Goal: Information Seeking & Learning: Check status

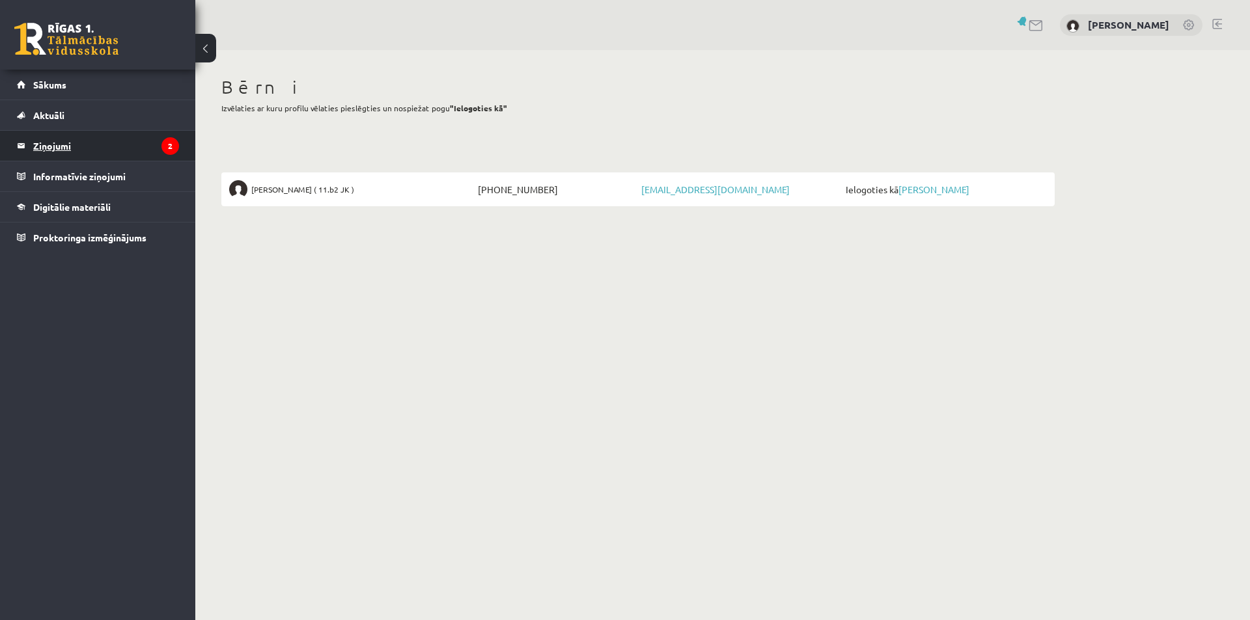
click at [56, 147] on legend "Ziņojumi 2" at bounding box center [106, 146] width 146 height 30
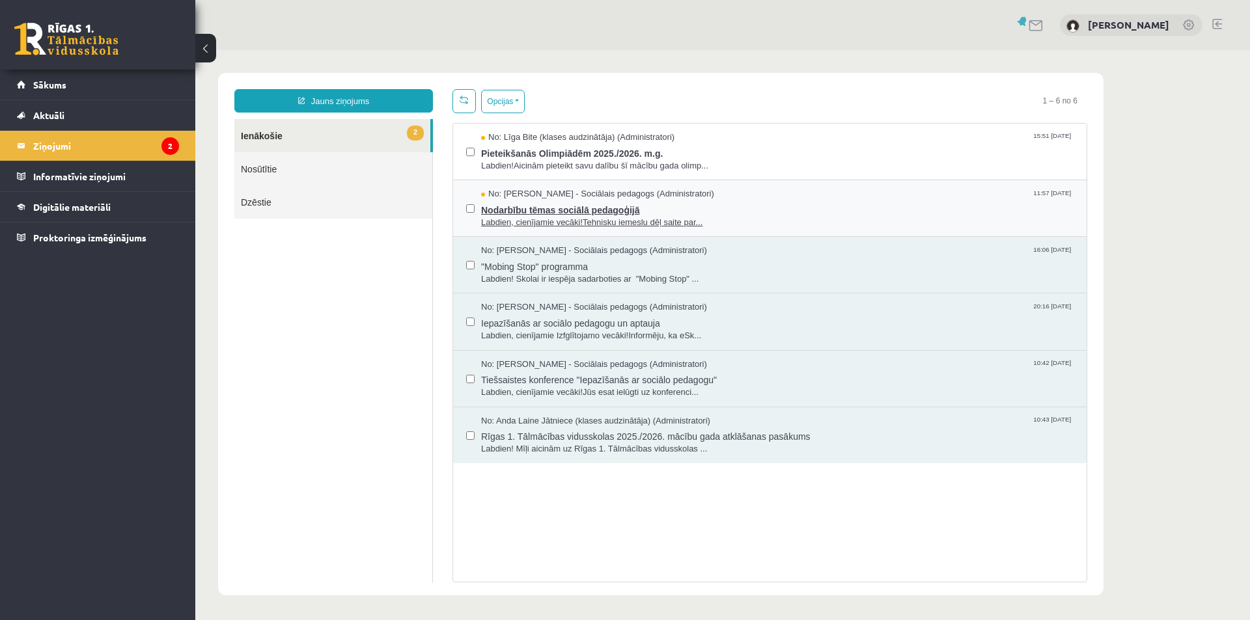
click at [650, 219] on span "Labdien, cienījamie vecāki!Tehnisku iemeslu dēļ saite par..." at bounding box center [777, 223] width 592 height 12
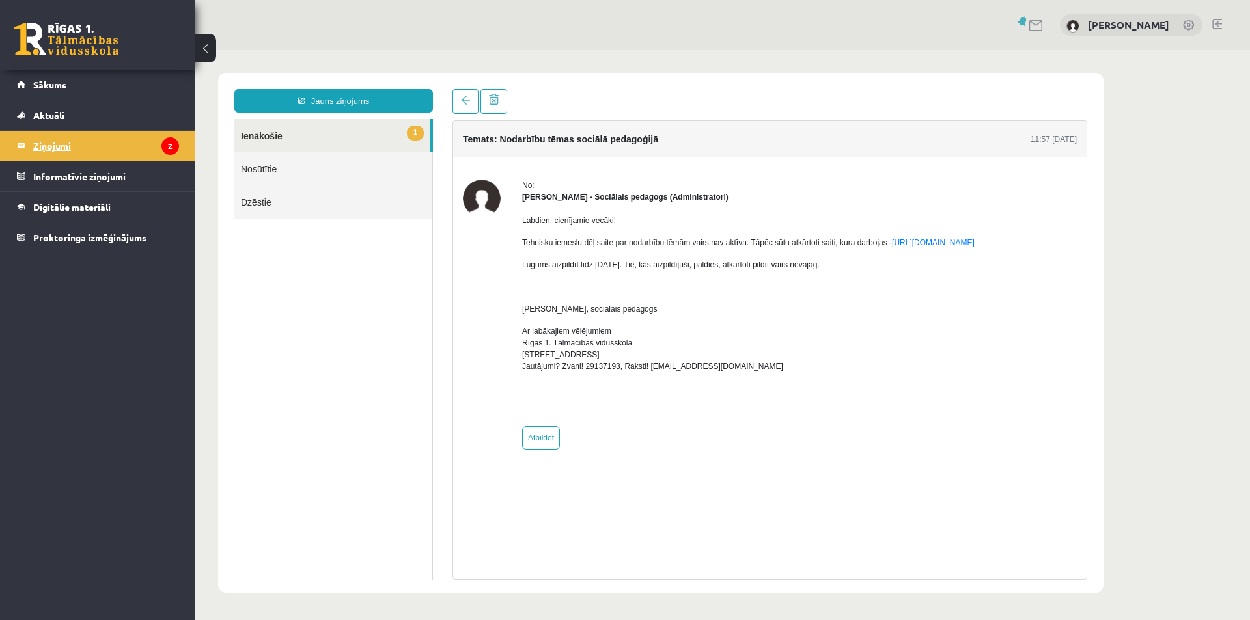
click at [53, 146] on legend "Ziņojumi 2" at bounding box center [106, 146] width 146 height 30
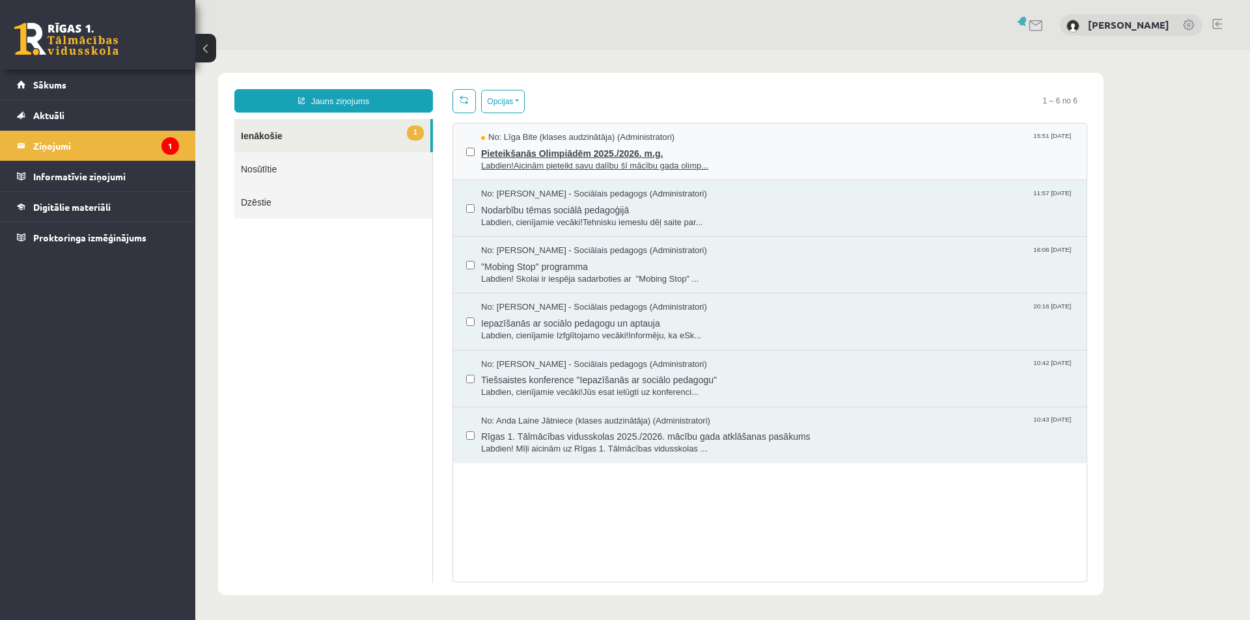
click at [594, 158] on span "Pieteikšanās Olimpiādēm 2025./2026. m.g." at bounding box center [777, 152] width 592 height 16
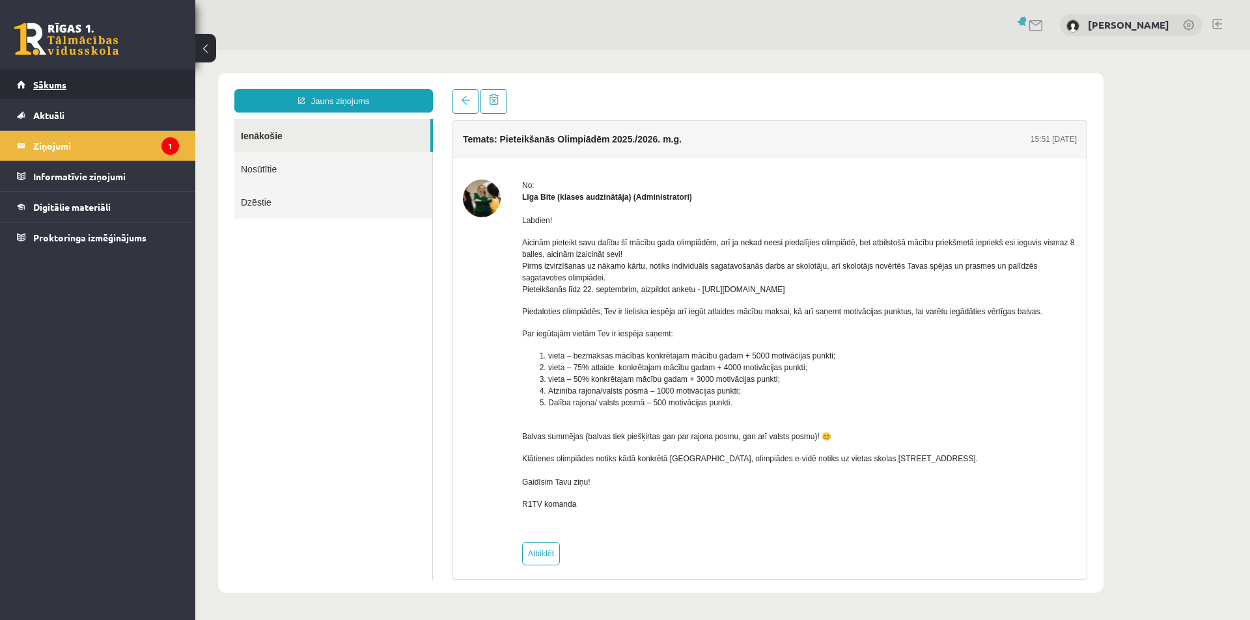
click at [57, 84] on span "Sākums" at bounding box center [49, 85] width 33 height 12
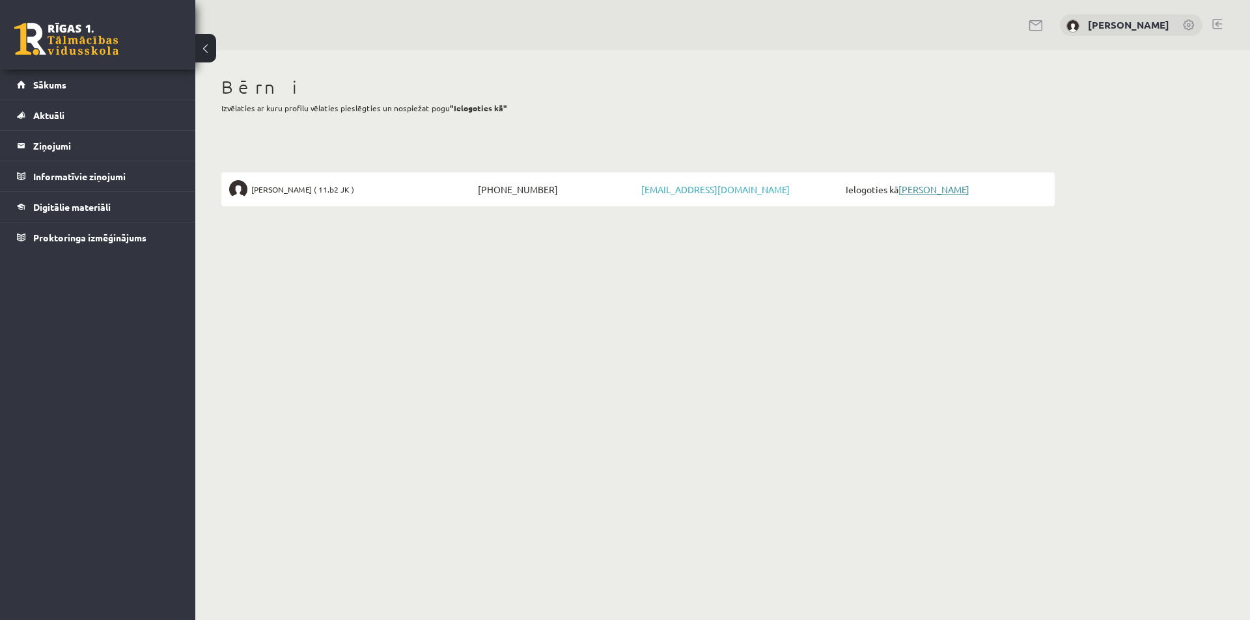
click at [953, 191] on link "[PERSON_NAME]" at bounding box center [933, 190] width 71 height 12
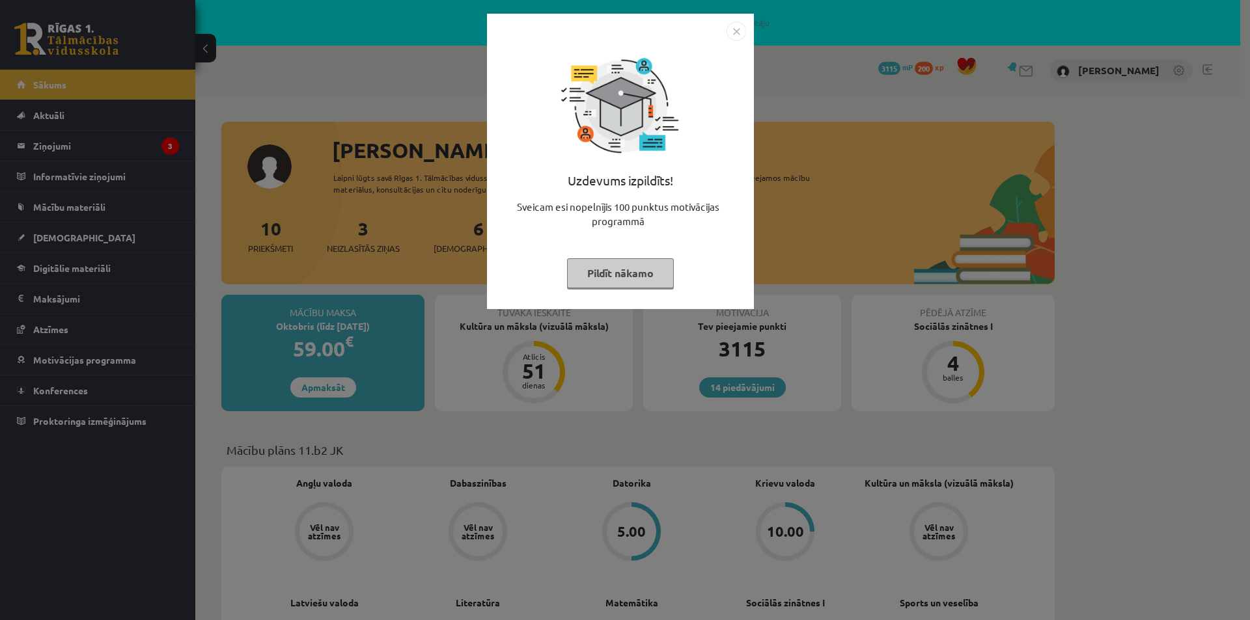
click at [604, 271] on button "Pildīt nākamo" at bounding box center [620, 273] width 107 height 30
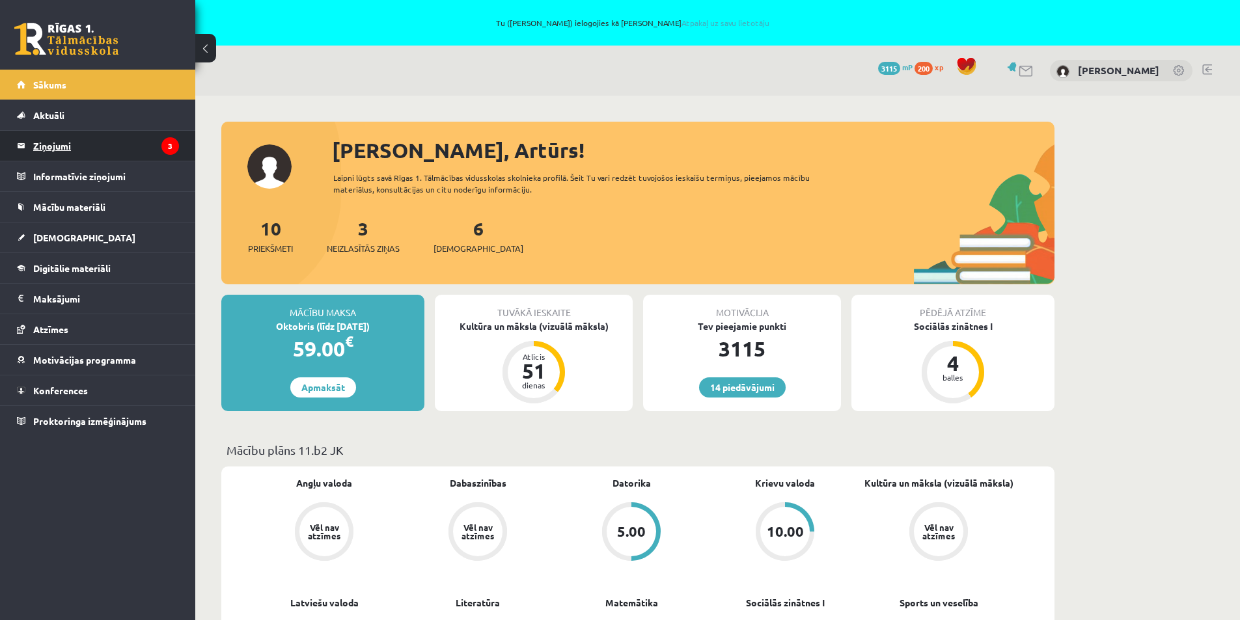
click at [55, 148] on legend "Ziņojumi 3" at bounding box center [106, 146] width 146 height 30
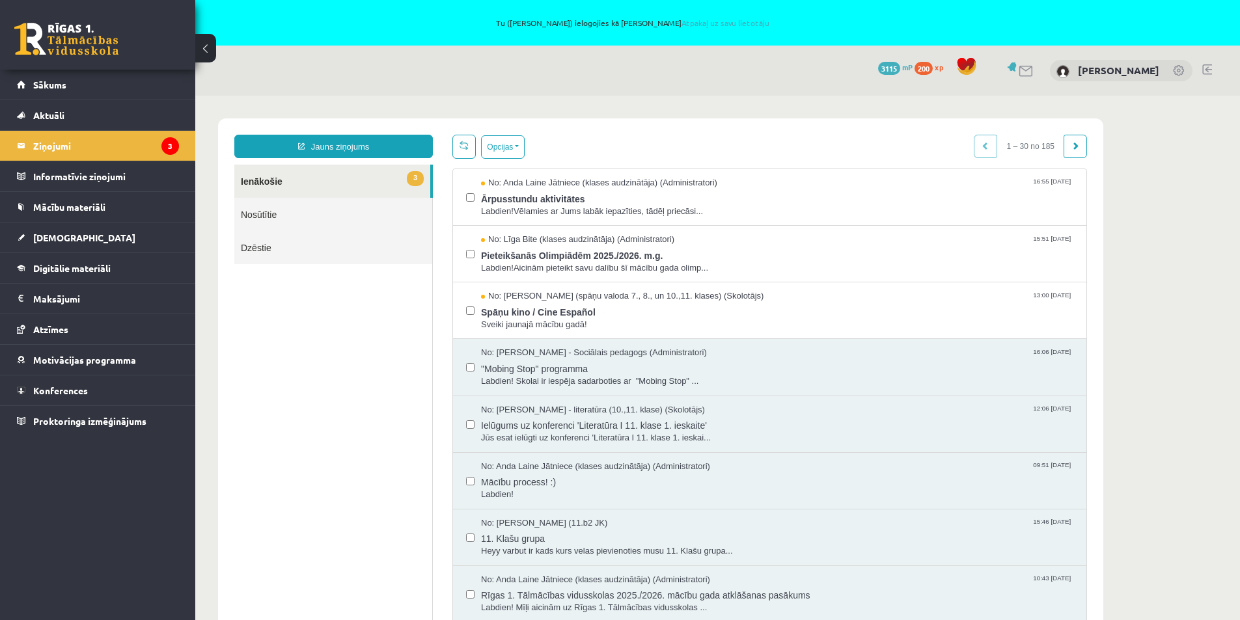
click at [55, 148] on legend "Ziņojumi 3" at bounding box center [106, 146] width 146 height 30
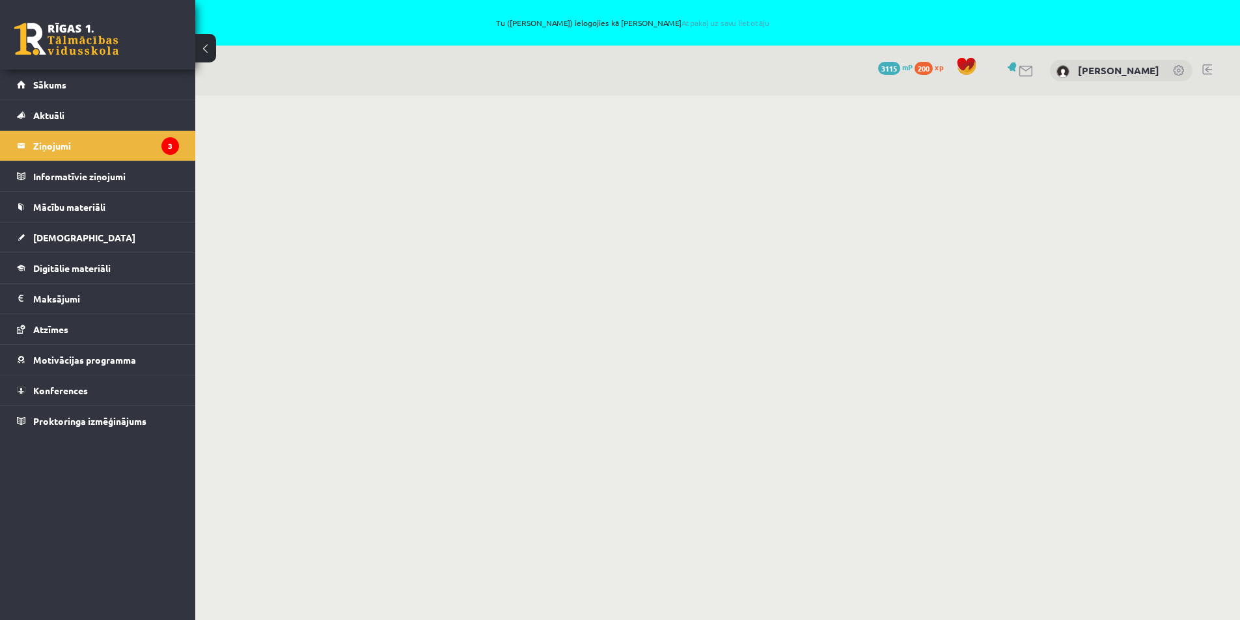
click at [55, 148] on legend "Ziņojumi 3" at bounding box center [106, 146] width 146 height 30
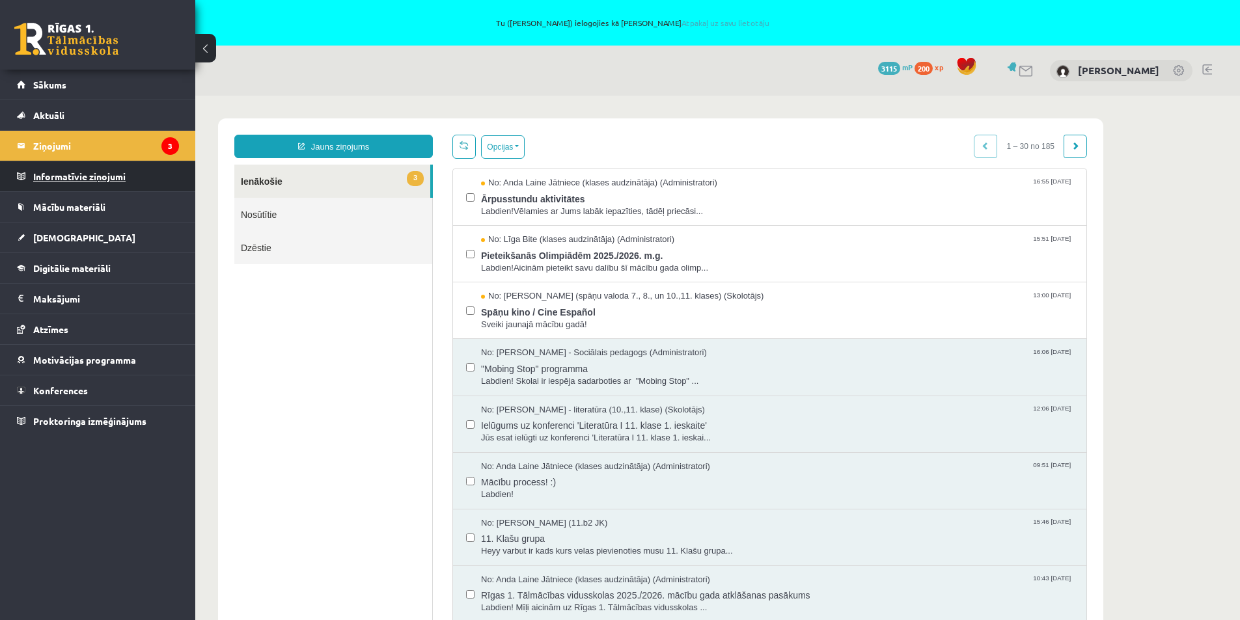
click at [54, 179] on legend "Informatīvie ziņojumi 0" at bounding box center [106, 176] width 146 height 30
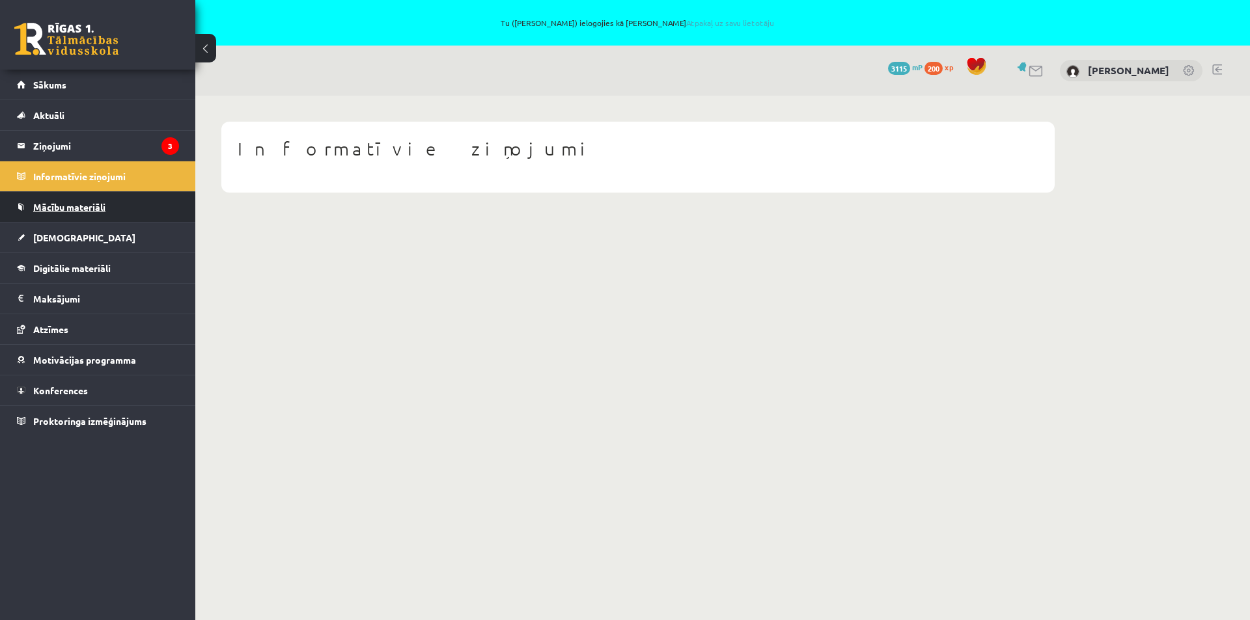
click at [59, 212] on span "Mācību materiāli" at bounding box center [69, 207] width 72 height 12
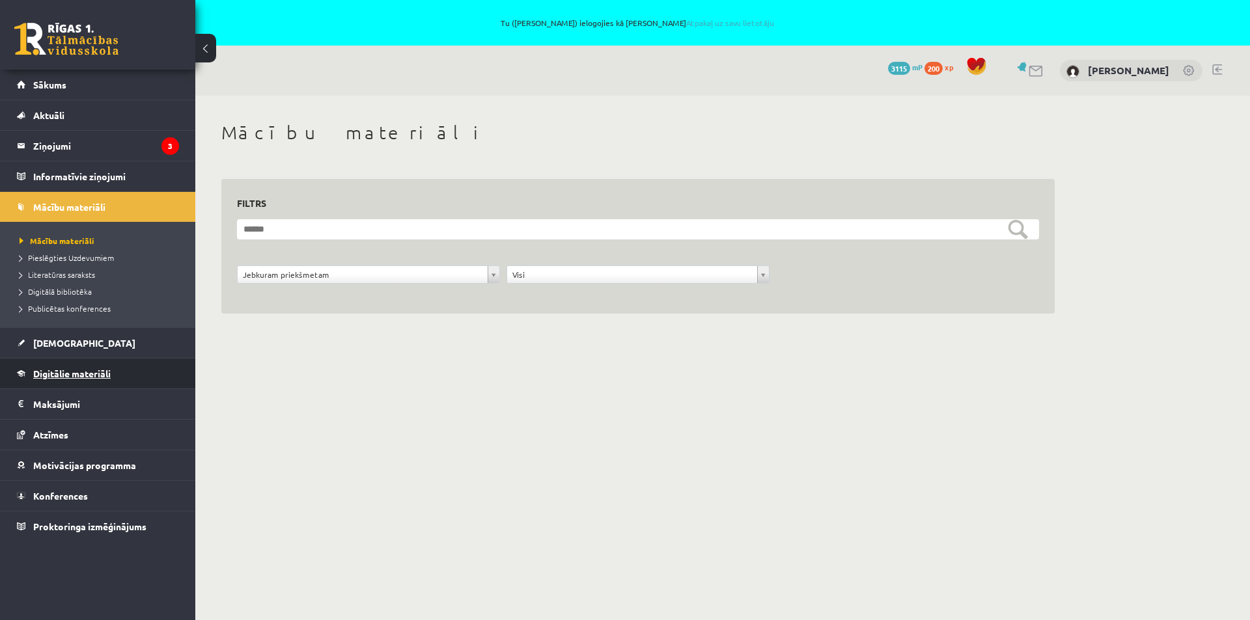
click at [66, 377] on span "Digitālie materiāli" at bounding box center [71, 374] width 77 height 12
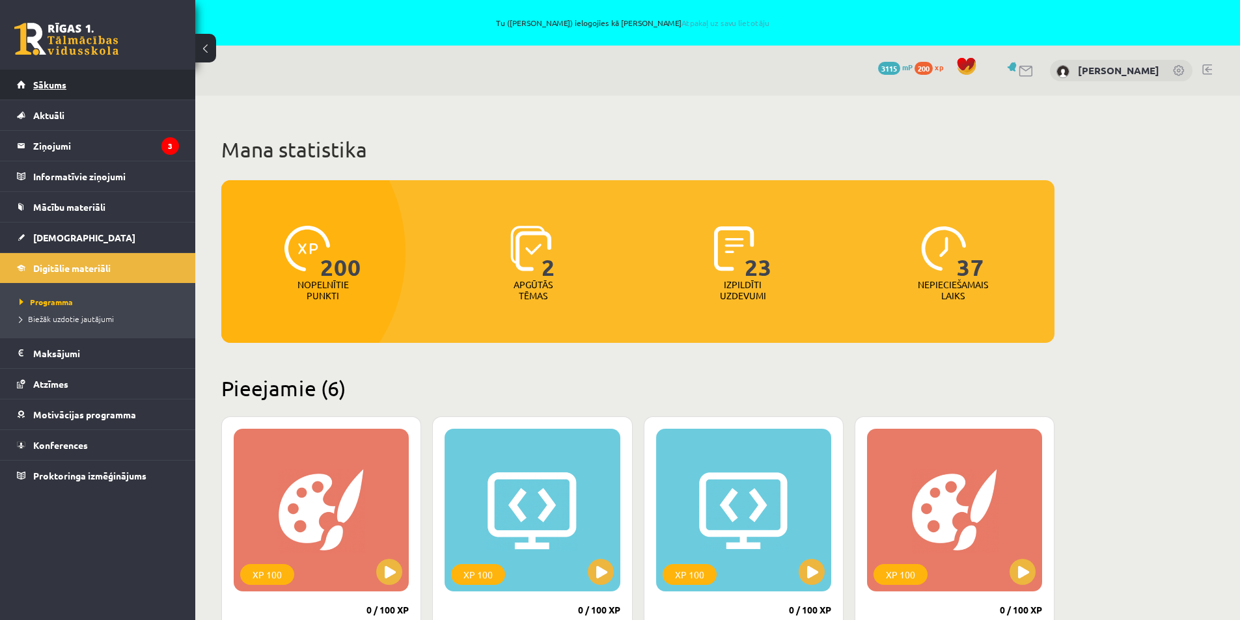
click at [62, 83] on span "Sākums" at bounding box center [49, 85] width 33 height 12
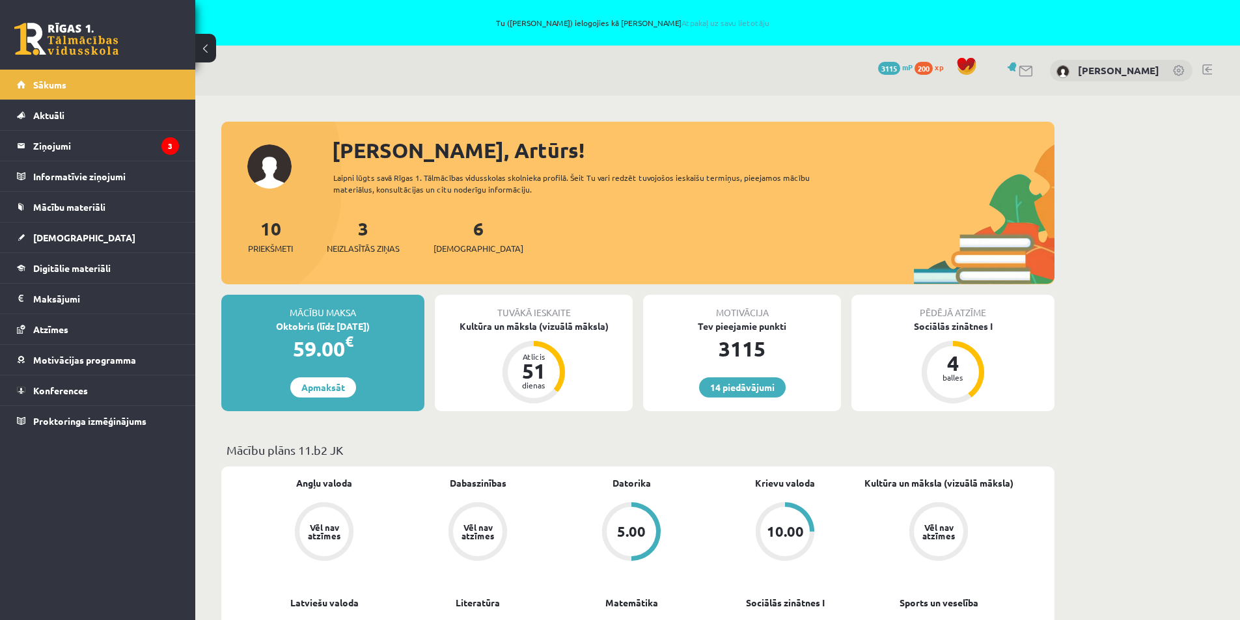
click at [463, 234] on div "6 Ieskaites" at bounding box center [478, 235] width 90 height 40
click at [460, 242] on div "6 Ieskaites" at bounding box center [478, 235] width 90 height 40
click at [470, 254] on span "[DEMOGRAPHIC_DATA]" at bounding box center [478, 248] width 90 height 13
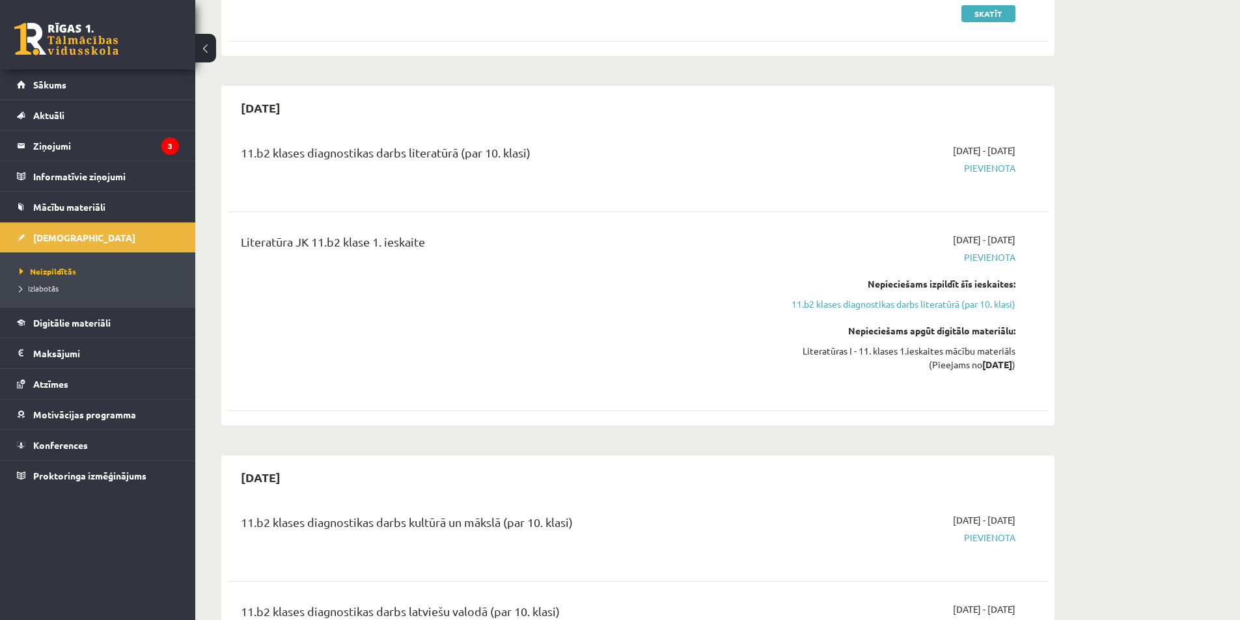
scroll to position [325, 0]
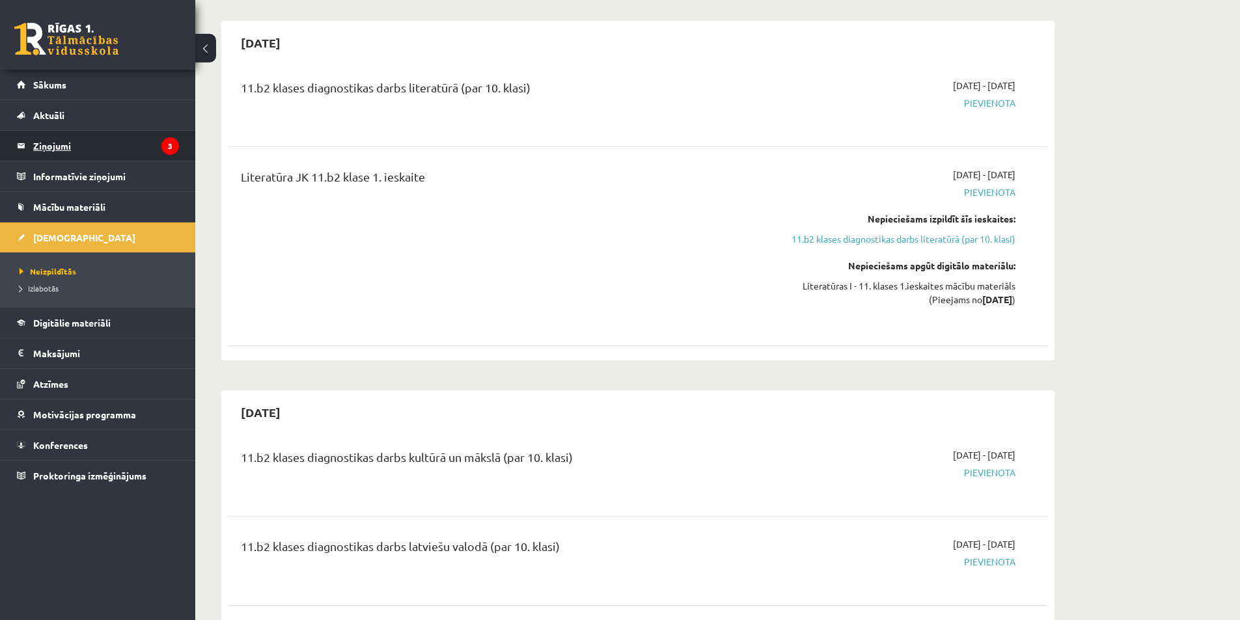
click at [54, 143] on legend "Ziņojumi 3" at bounding box center [106, 146] width 146 height 30
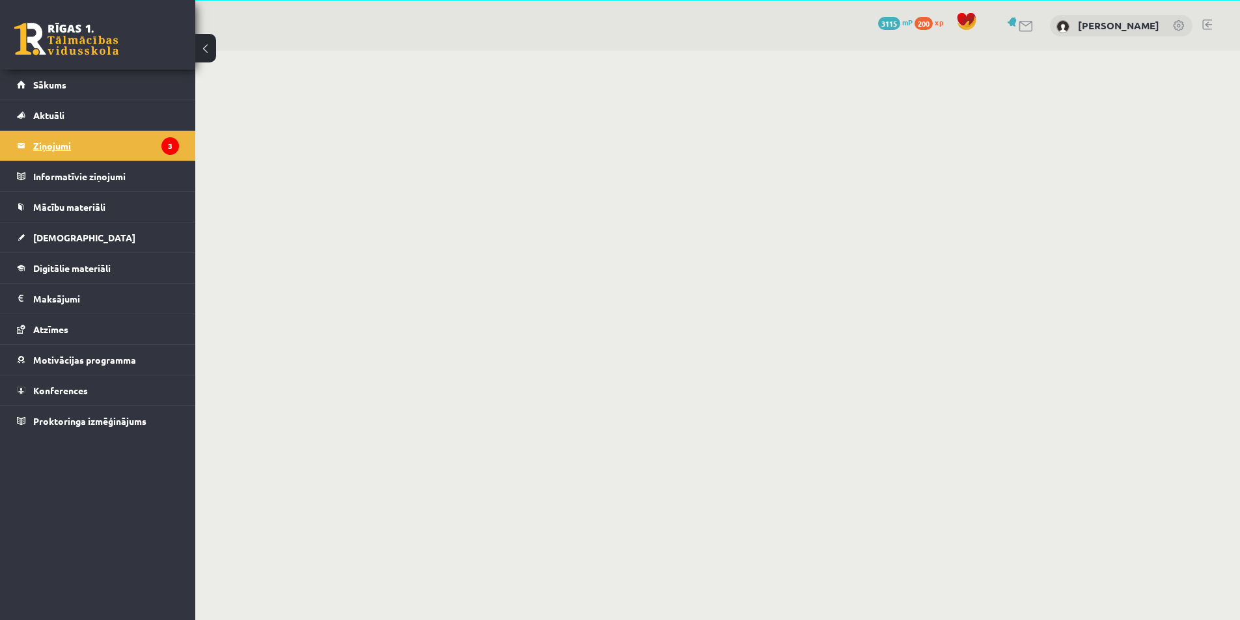
scroll to position [46, 0]
click at [50, 88] on span "Sākums" at bounding box center [49, 85] width 33 height 12
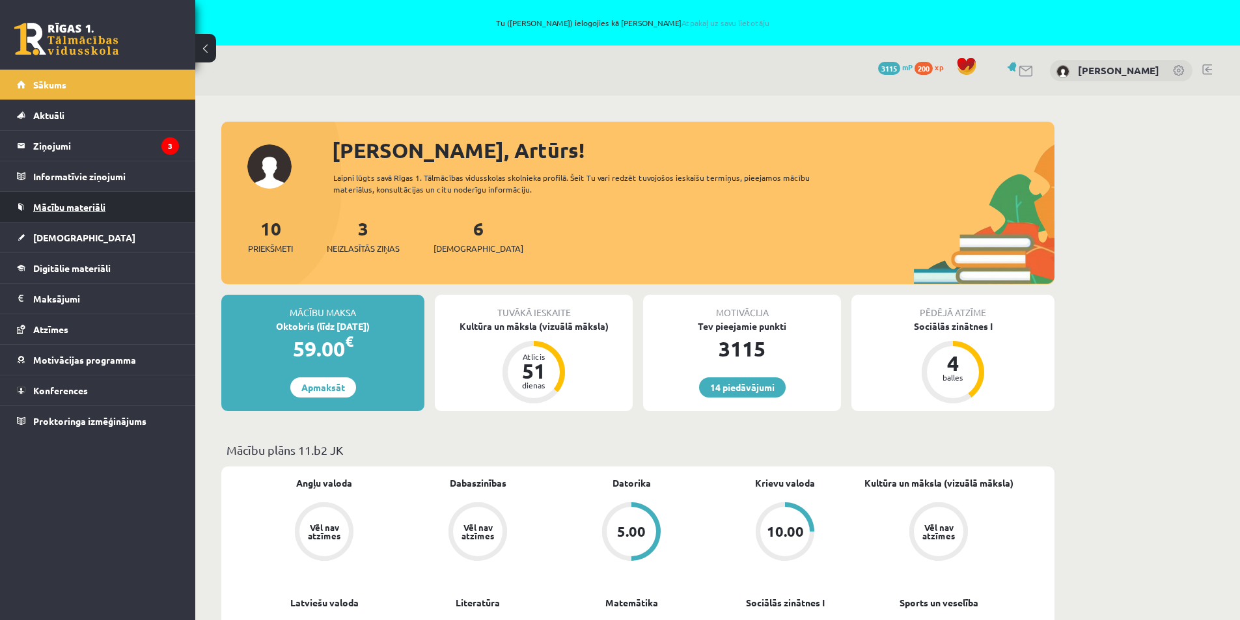
click at [48, 206] on span "Mācību materiāli" at bounding box center [69, 207] width 72 height 12
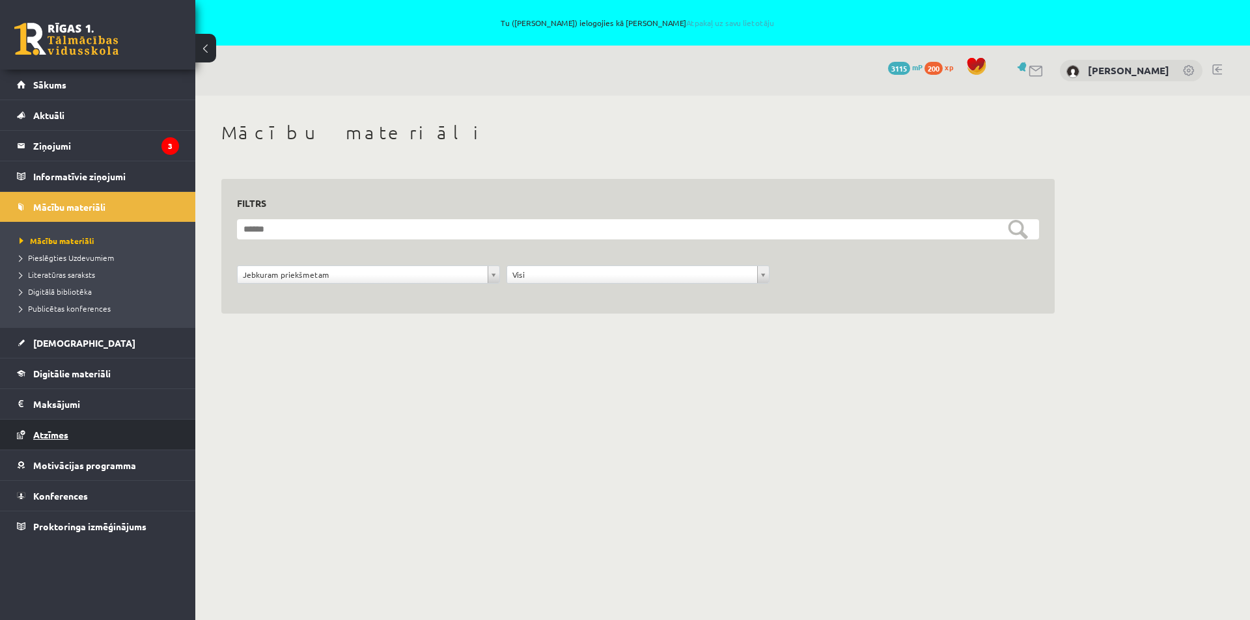
click at [46, 434] on span "Atzīmes" at bounding box center [50, 435] width 35 height 12
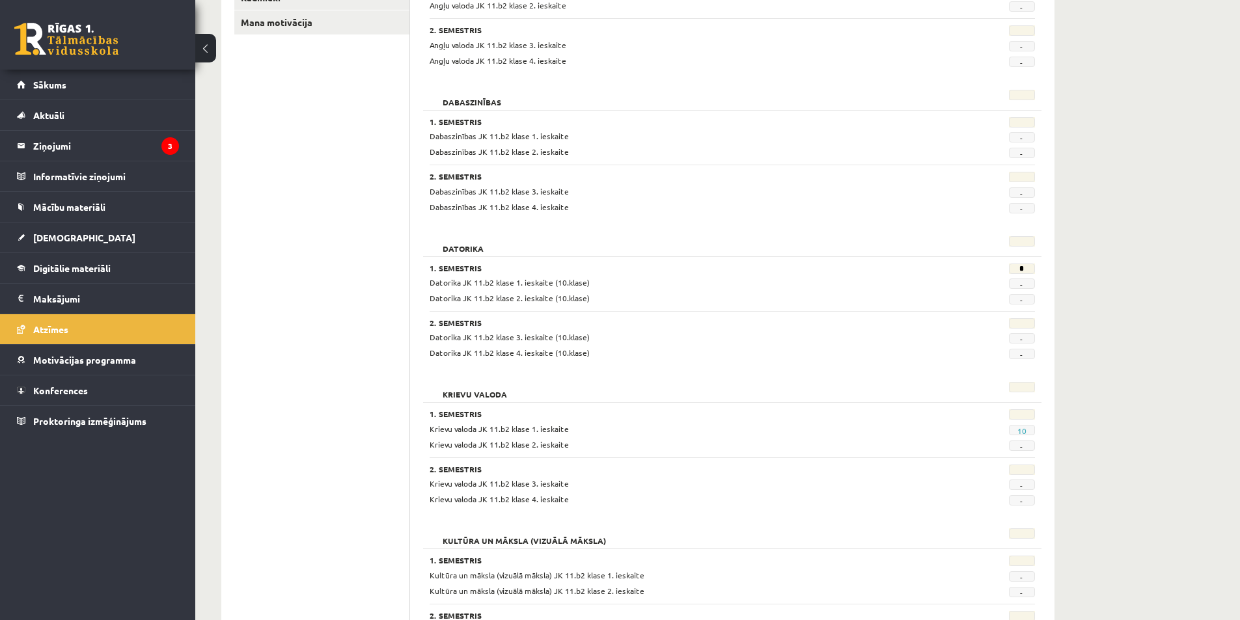
scroll to position [391, 0]
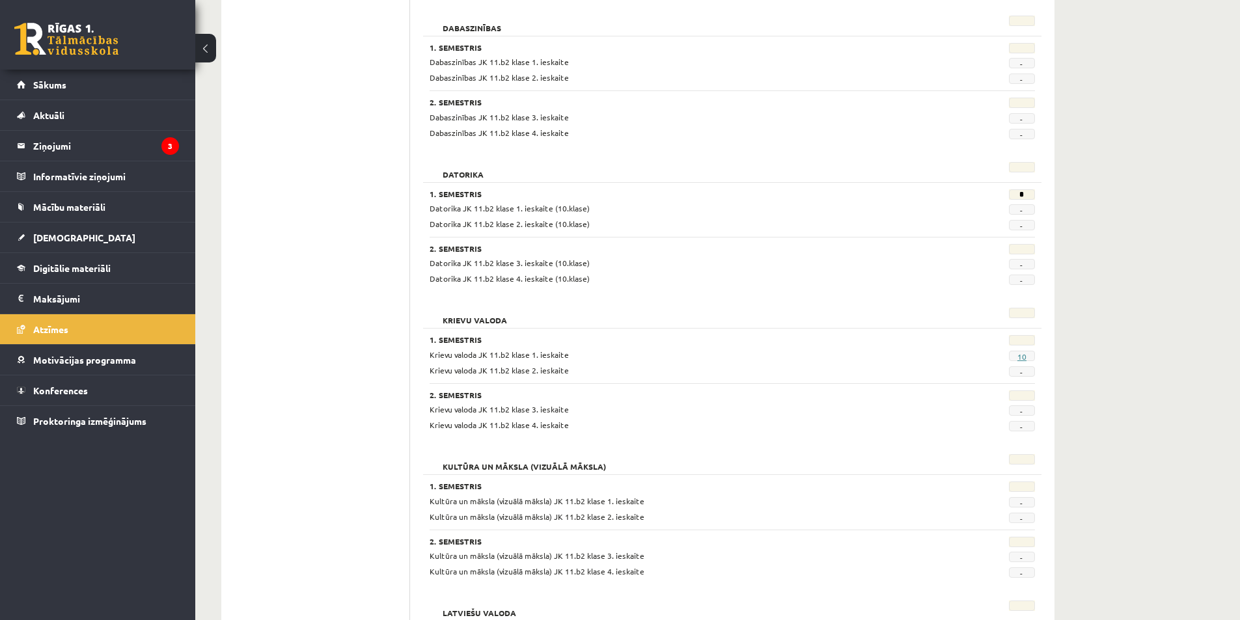
click at [1023, 354] on link "10" at bounding box center [1021, 356] width 9 height 10
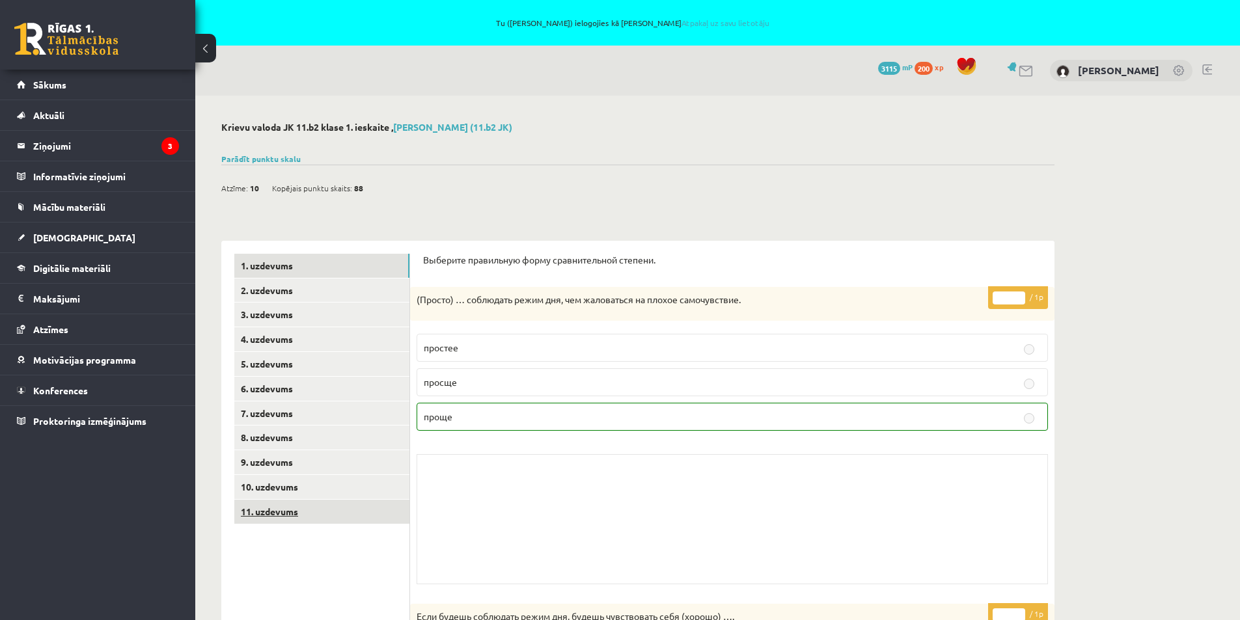
click at [279, 509] on link "11. uzdevums" at bounding box center [321, 512] width 175 height 24
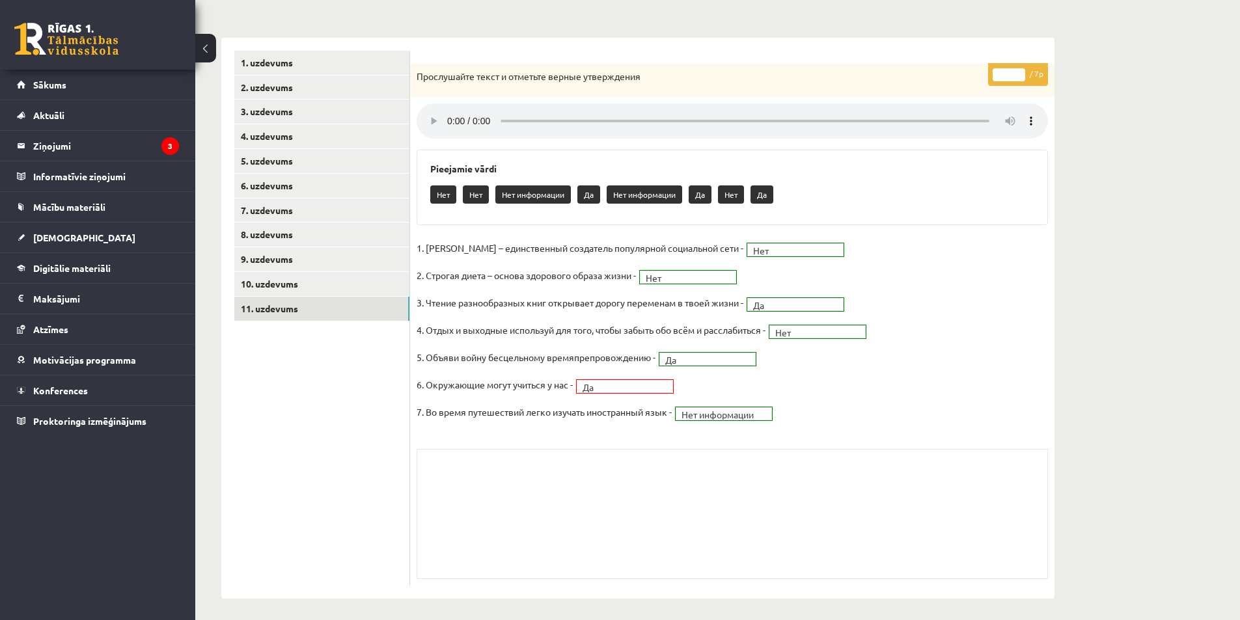
scroll to position [208, 0]
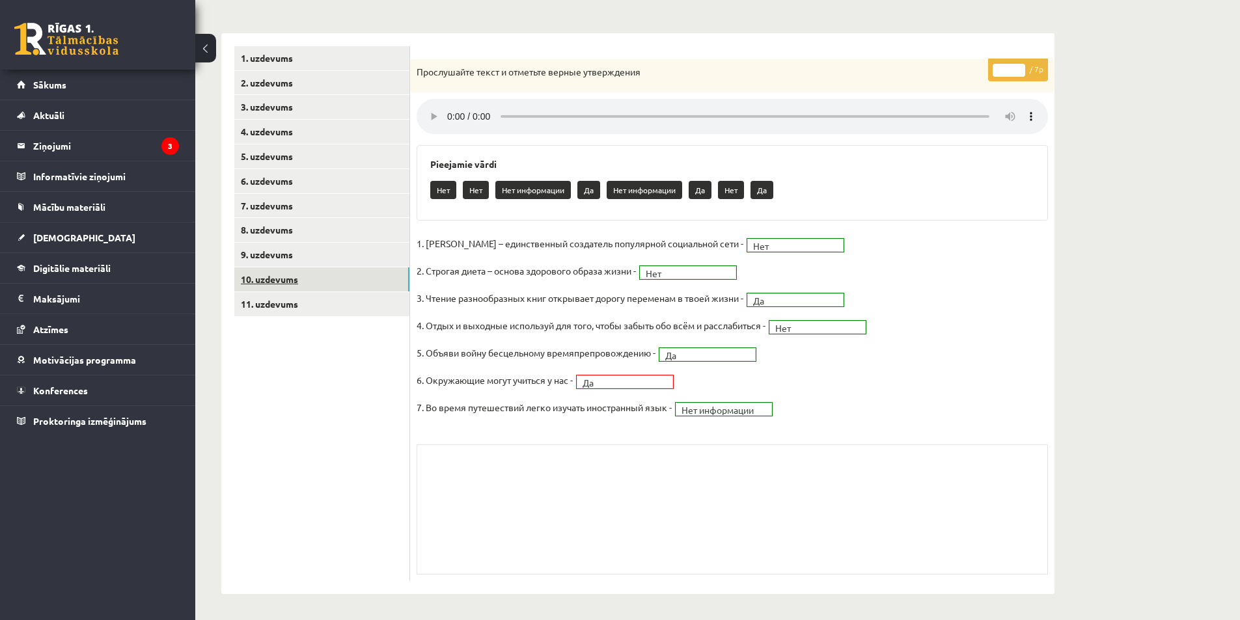
click at [266, 279] on link "10. uzdevums" at bounding box center [321, 280] width 175 height 24
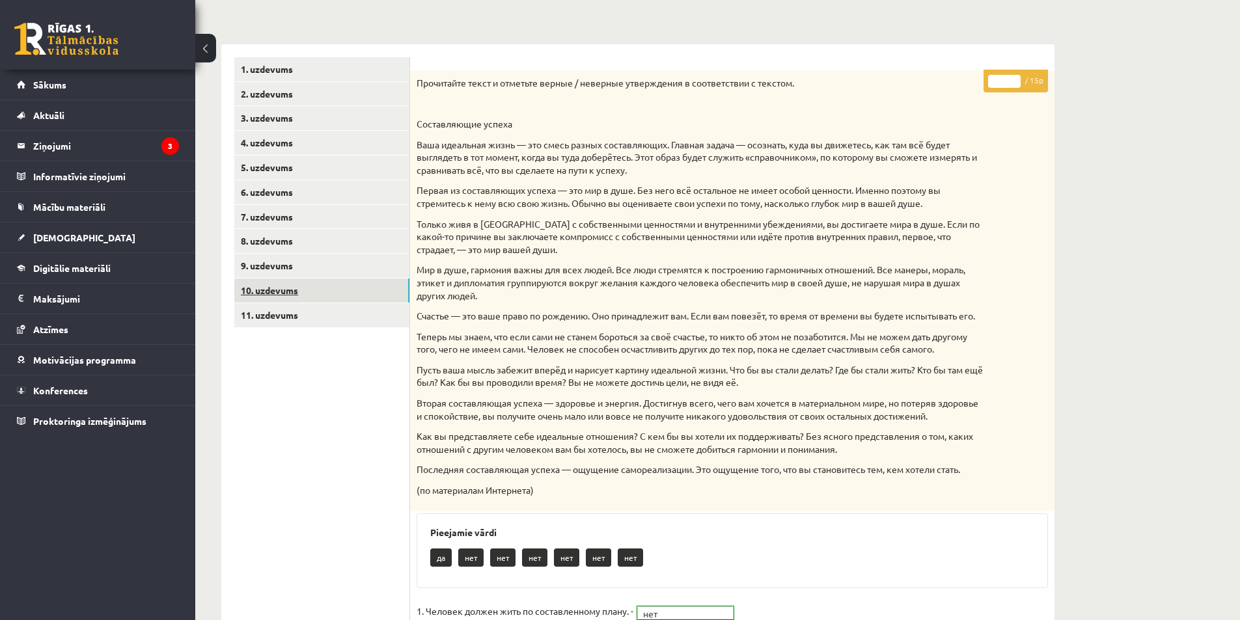
scroll to position [78, 0]
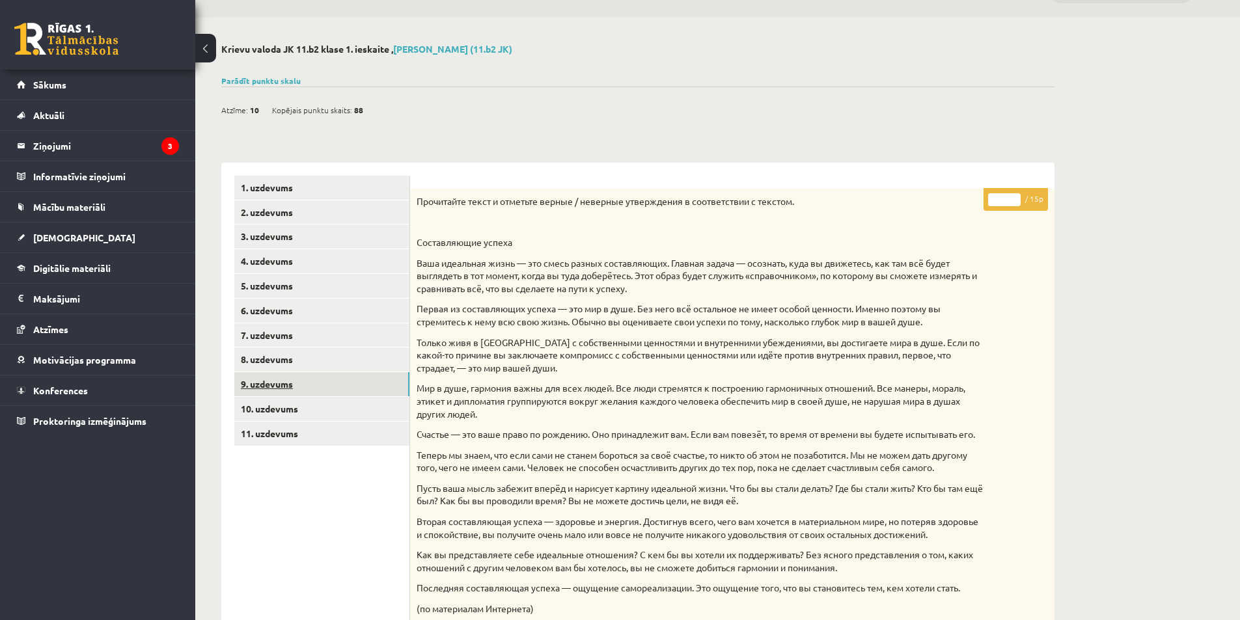
click at [254, 379] on link "9. uzdevums" at bounding box center [321, 384] width 175 height 24
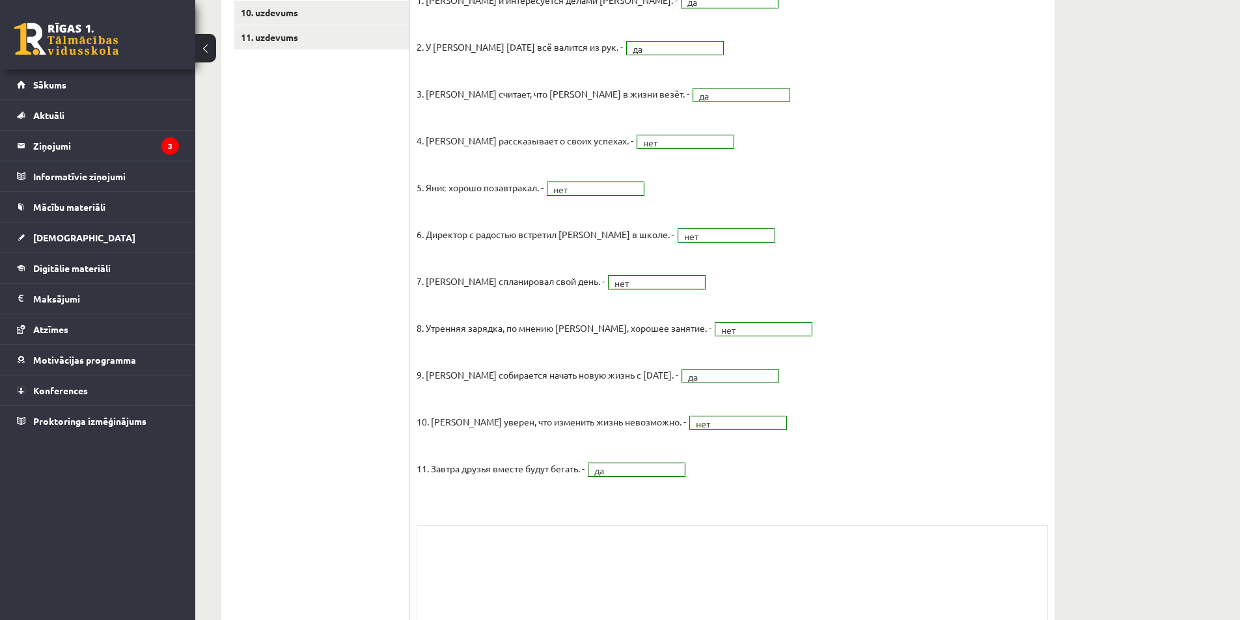
scroll to position [165, 0]
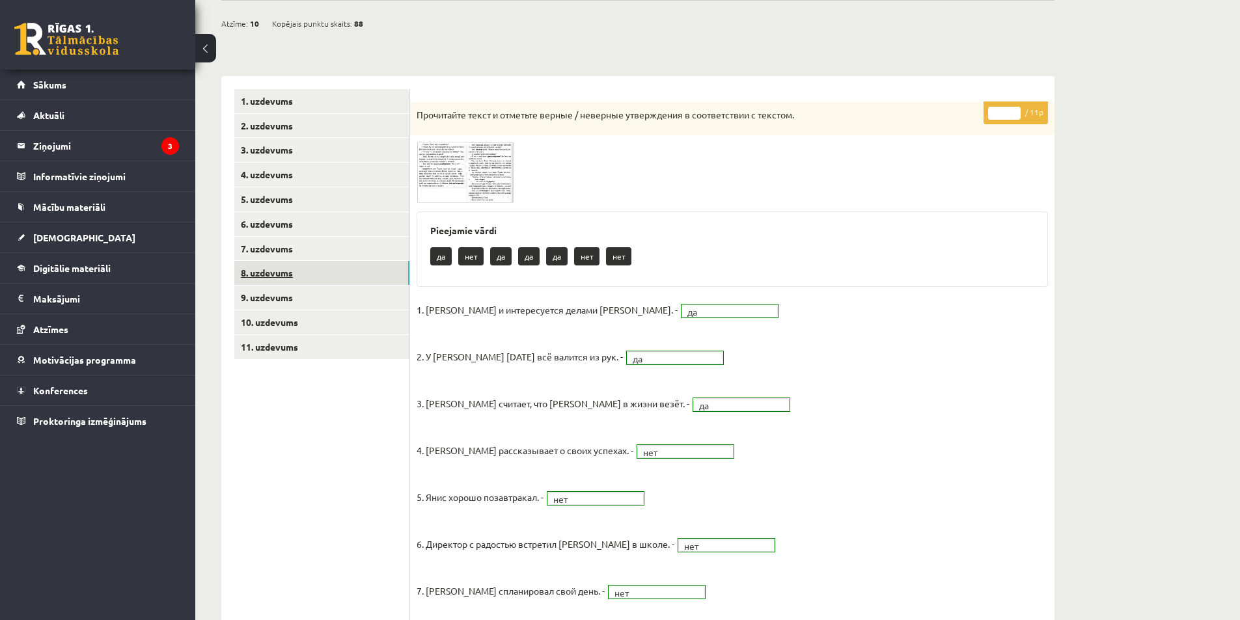
click at [294, 273] on link "8. uzdevums" at bounding box center [321, 273] width 175 height 24
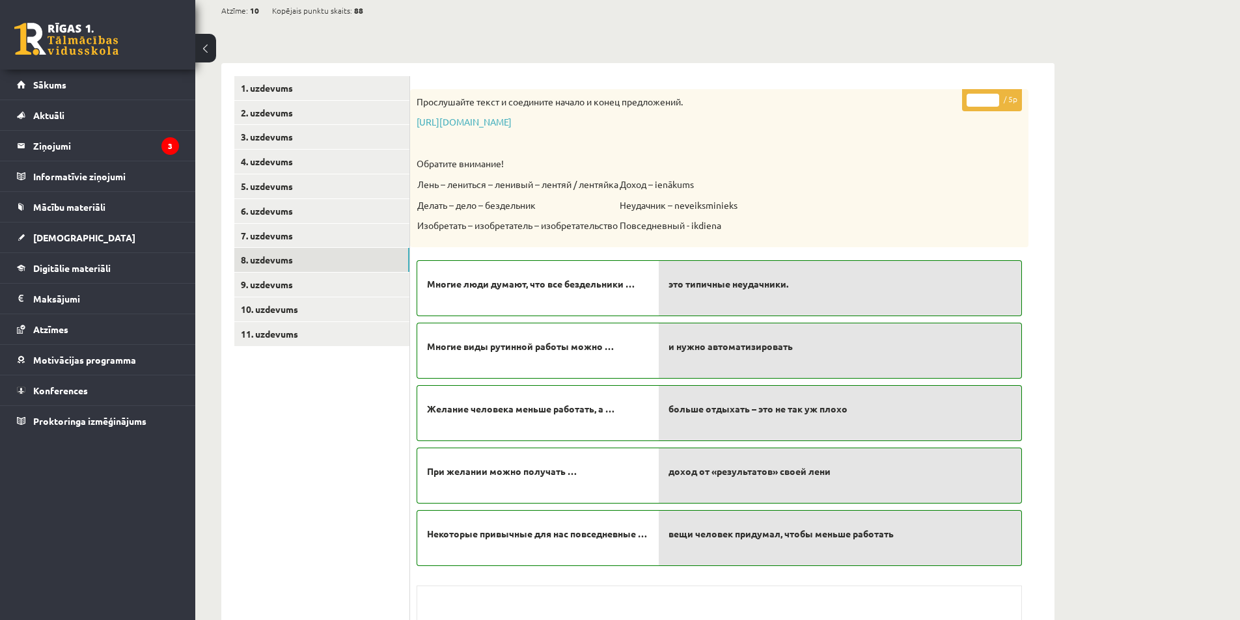
scroll to position [0, 0]
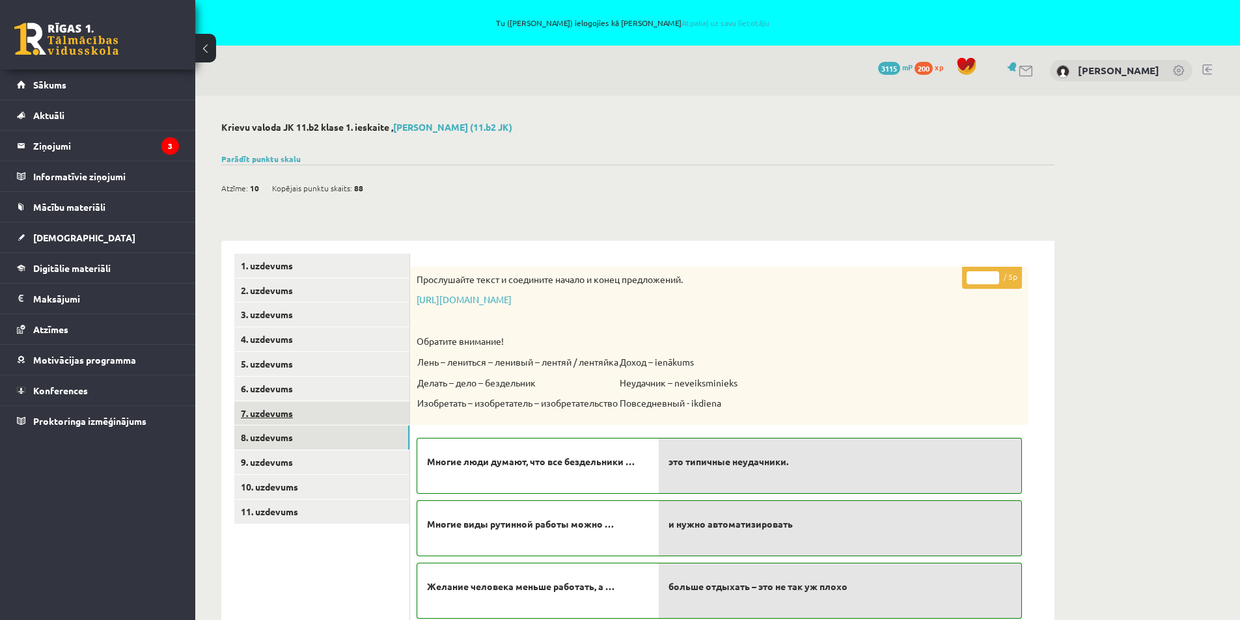
click at [255, 410] on link "7. uzdevums" at bounding box center [321, 414] width 175 height 24
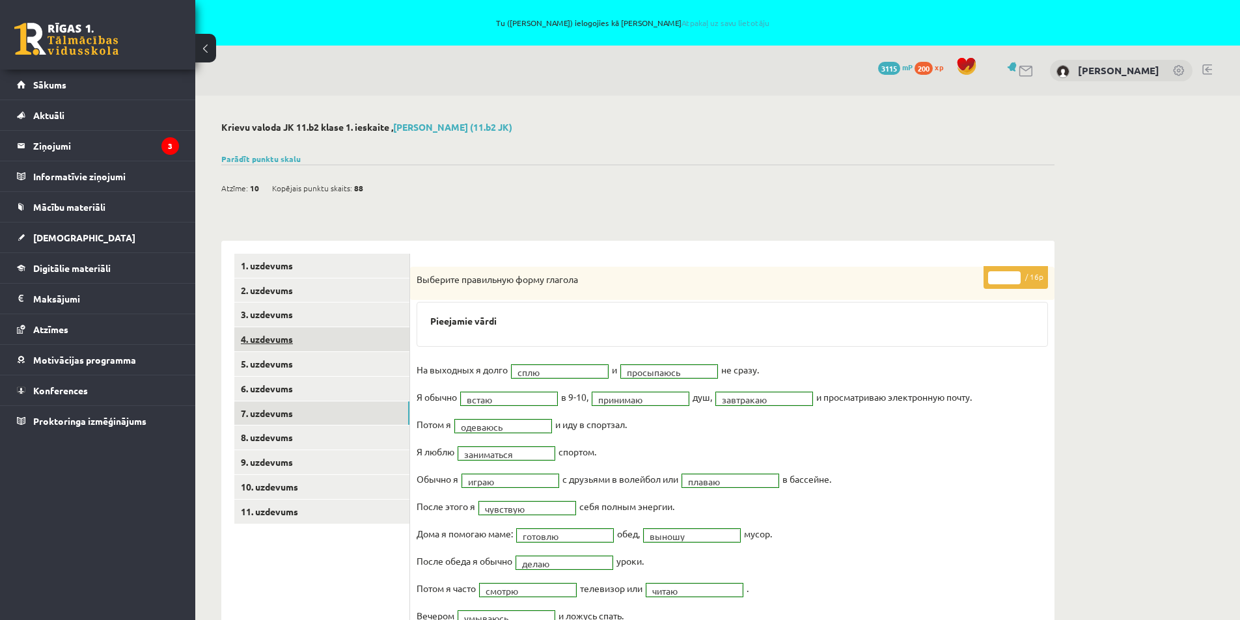
scroll to position [195, 0]
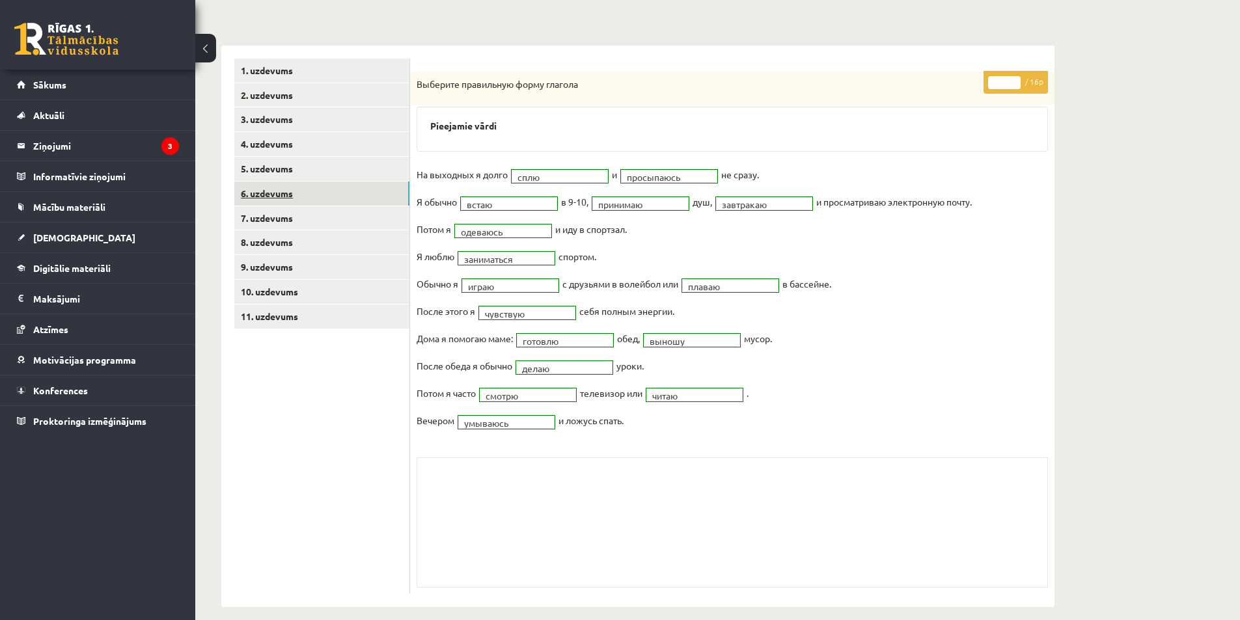
click at [264, 197] on link "6. uzdevums" at bounding box center [321, 194] width 175 height 24
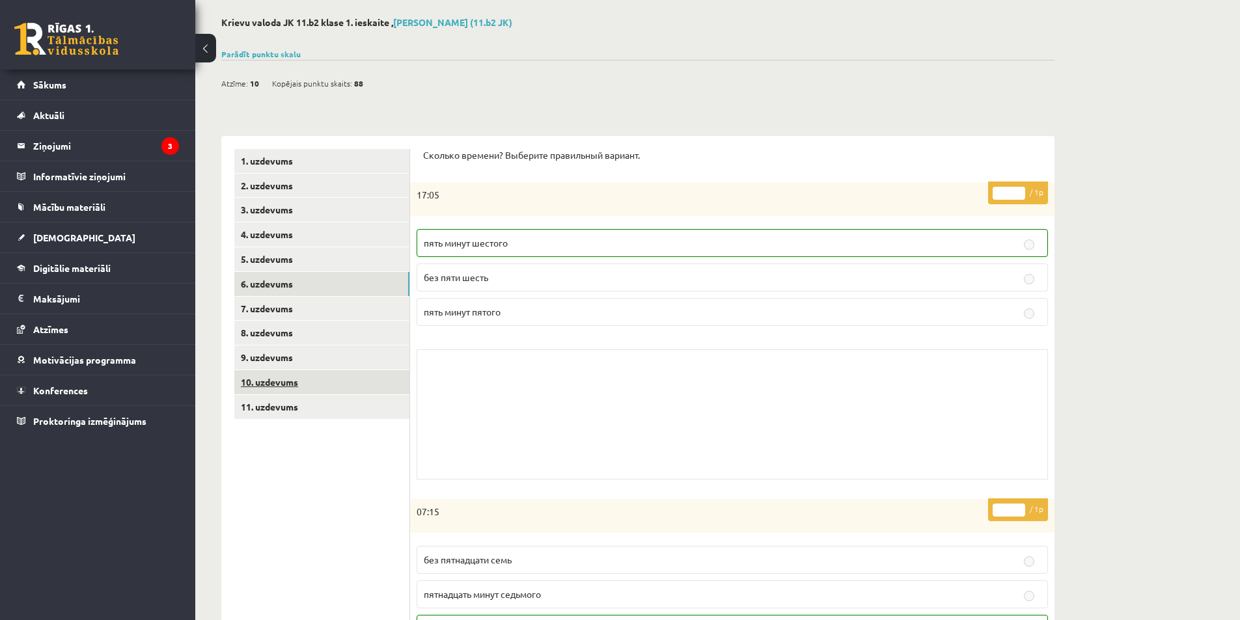
scroll to position [0, 0]
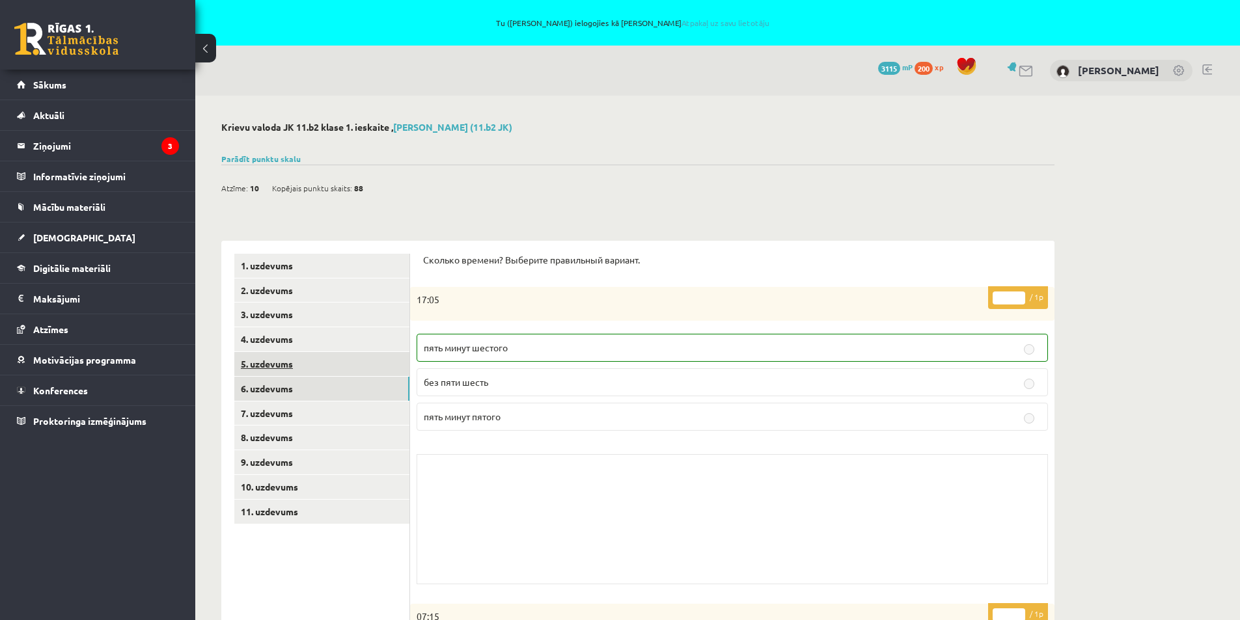
click at [268, 366] on link "5. uzdevums" at bounding box center [321, 364] width 175 height 24
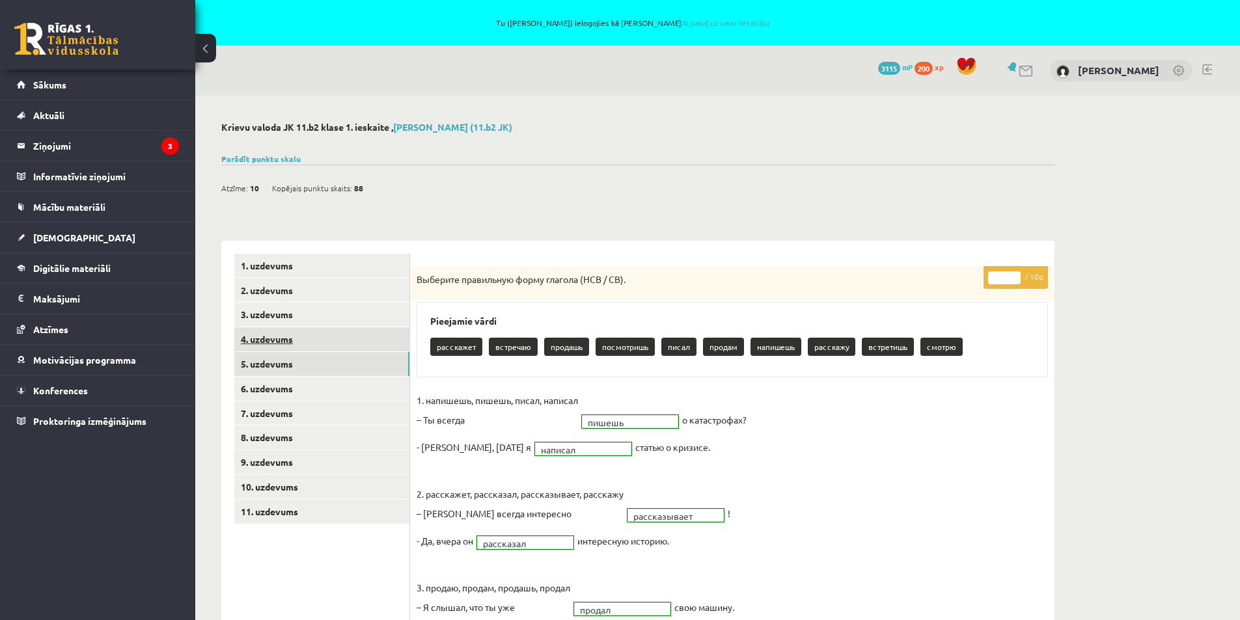
click at [281, 340] on link "4. uzdevums" at bounding box center [321, 339] width 175 height 24
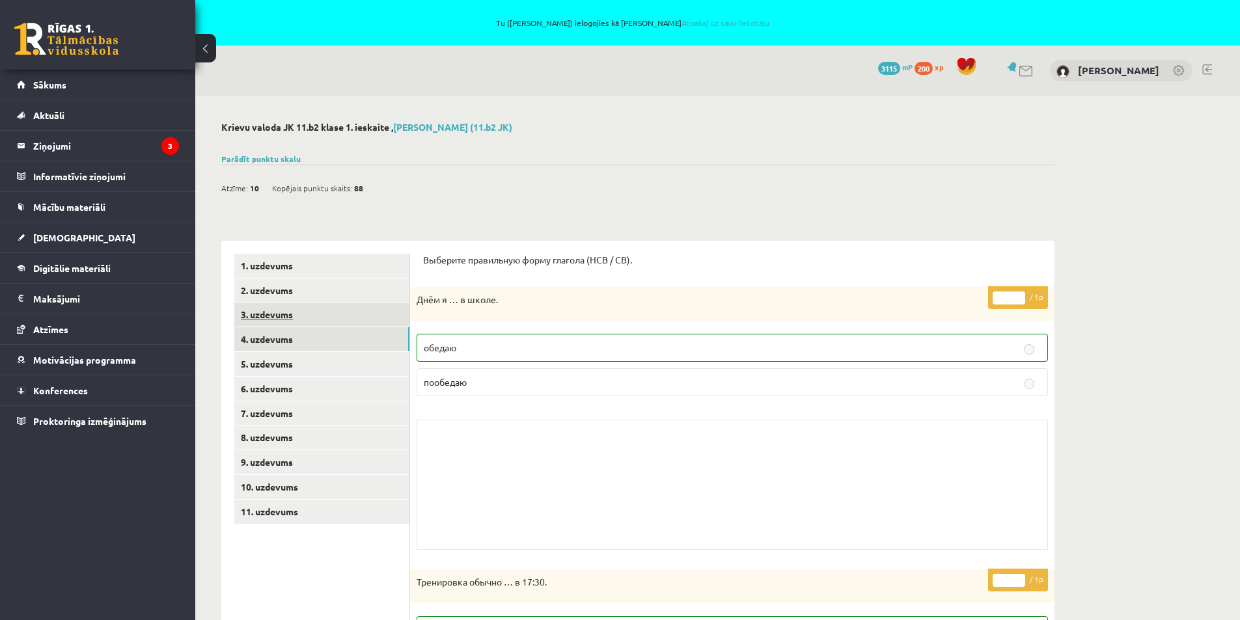
click at [279, 315] on link "3. uzdevums" at bounding box center [321, 315] width 175 height 24
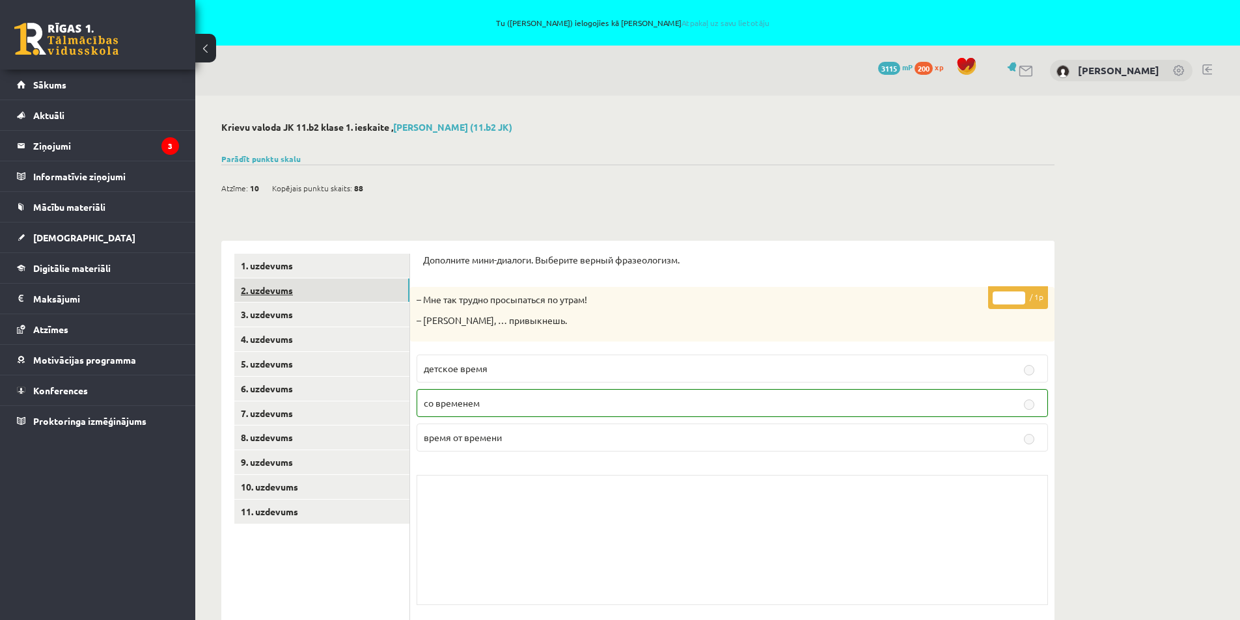
click at [277, 288] on link "2. uzdevums" at bounding box center [321, 291] width 175 height 24
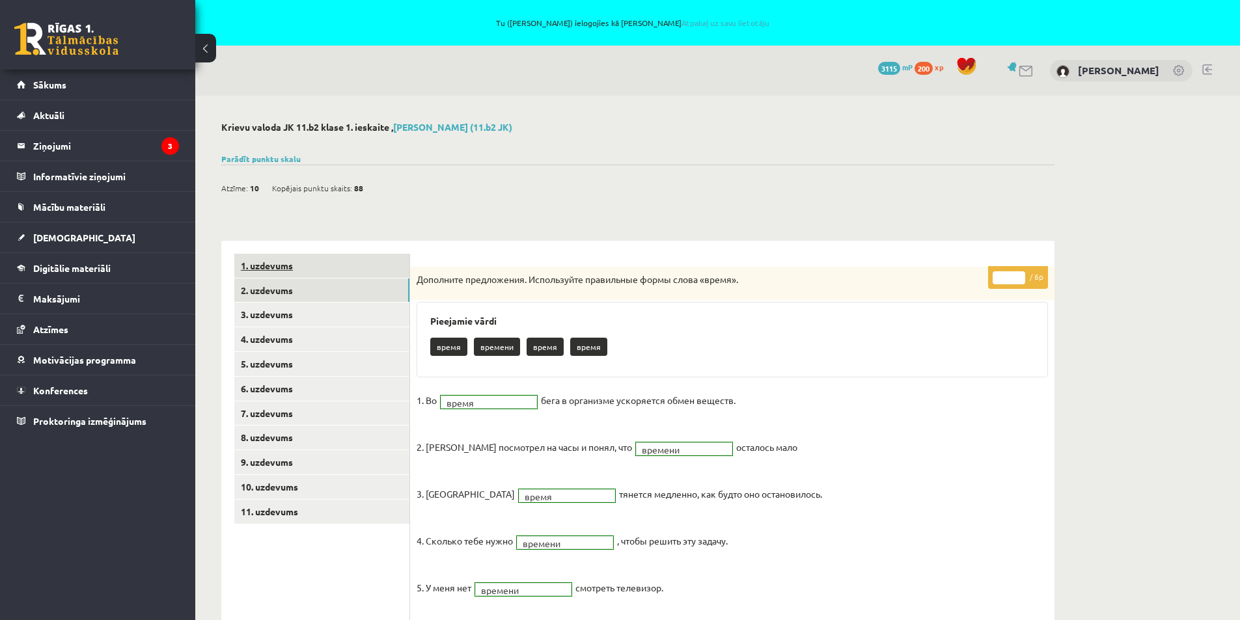
click at [273, 270] on link "1. uzdevums" at bounding box center [321, 266] width 175 height 24
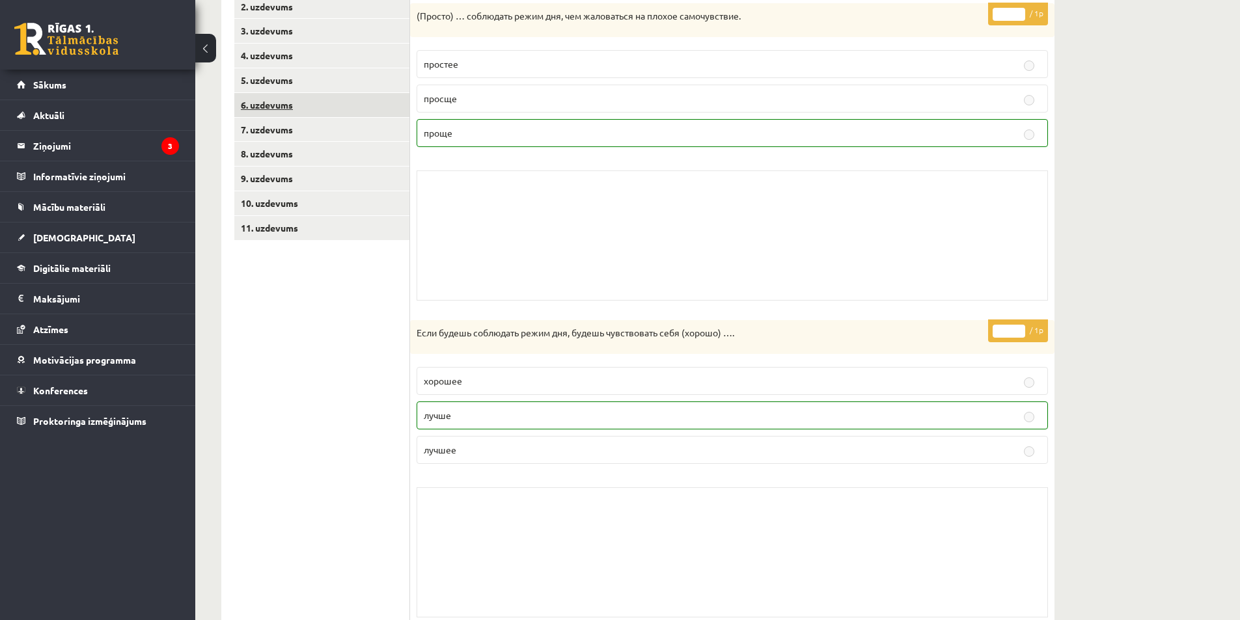
scroll to position [170, 0]
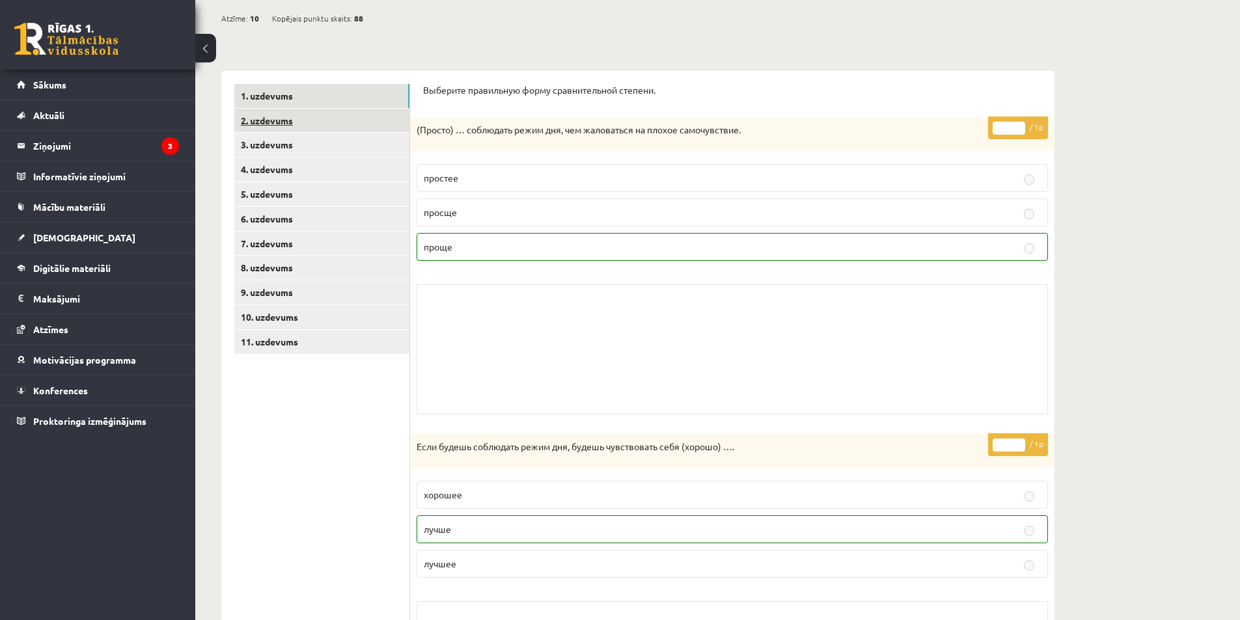
click at [257, 116] on link "2. uzdevums" at bounding box center [321, 121] width 175 height 24
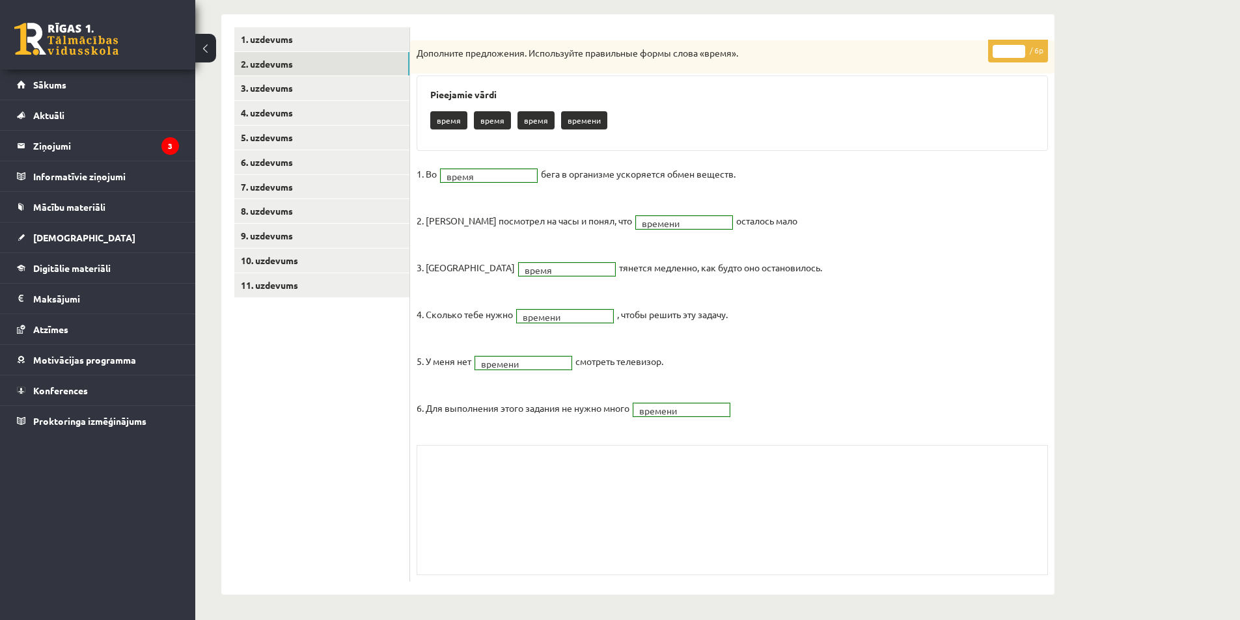
scroll to position [227, 0]
click at [268, 81] on link "3. uzdevums" at bounding box center [321, 87] width 175 height 24
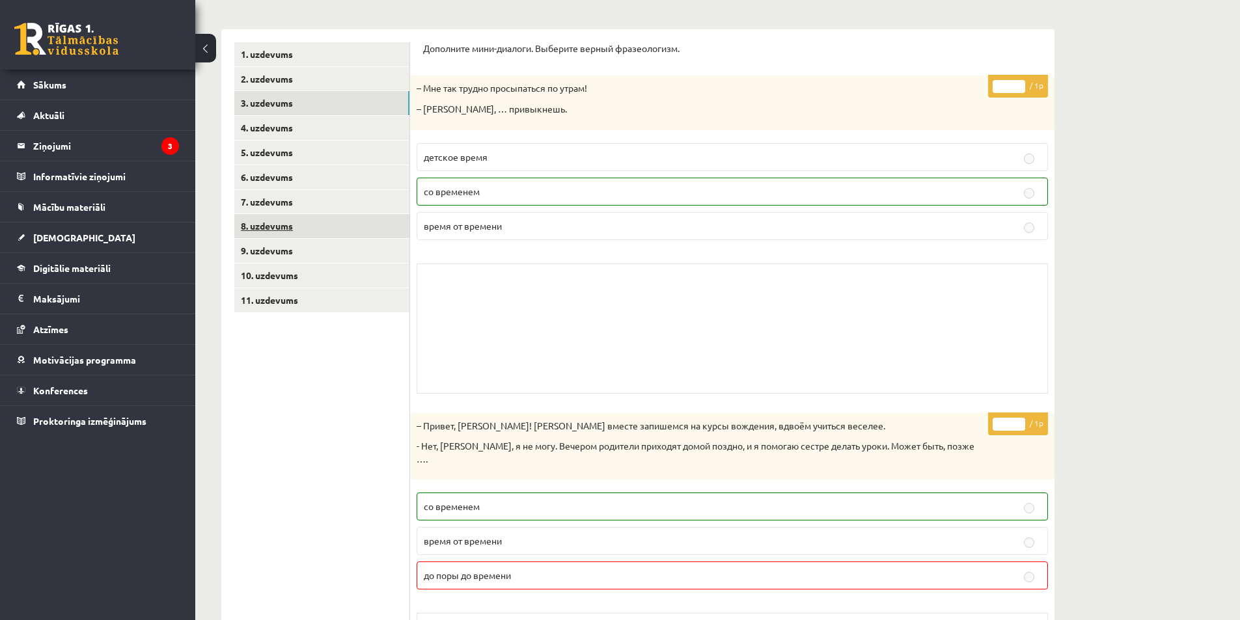
scroll to position [97, 0]
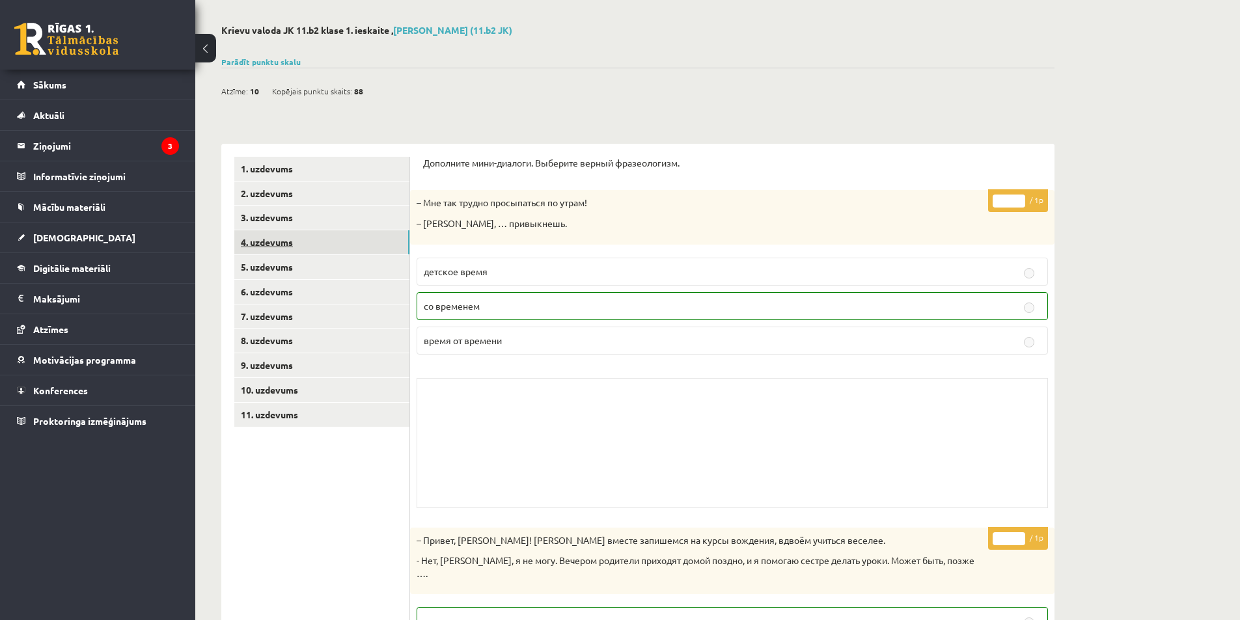
click at [277, 238] on link "4. uzdevums" at bounding box center [321, 242] width 175 height 24
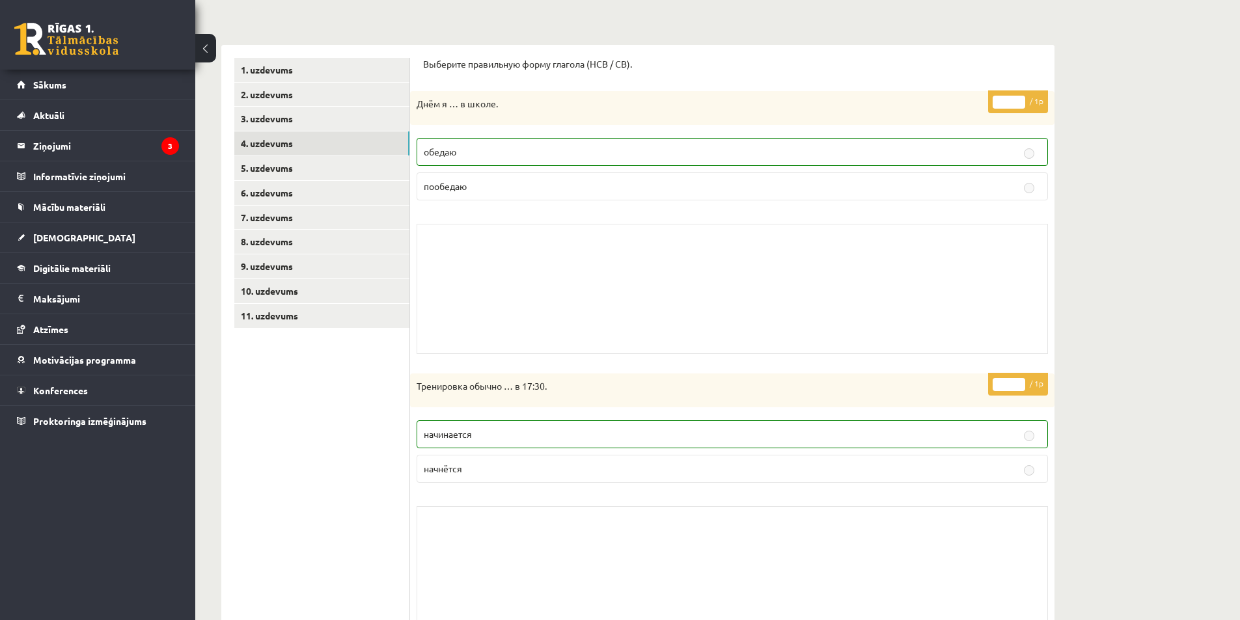
scroll to position [63, 0]
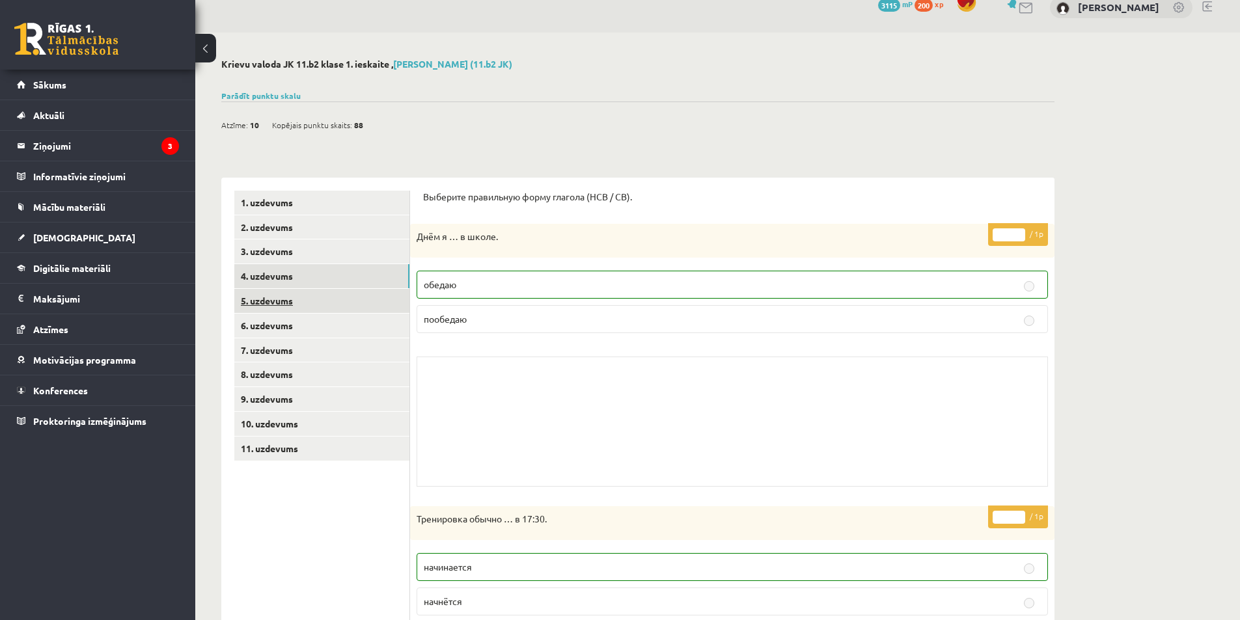
click at [284, 298] on link "5. uzdevums" at bounding box center [321, 301] width 175 height 24
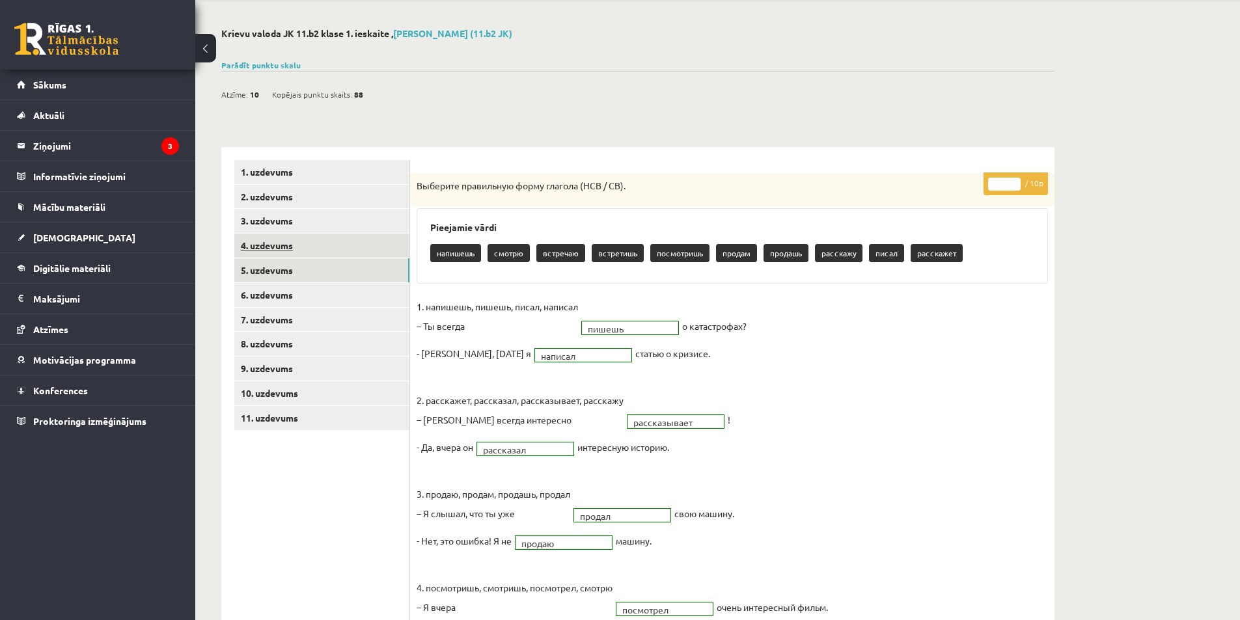
scroll to position [0, 0]
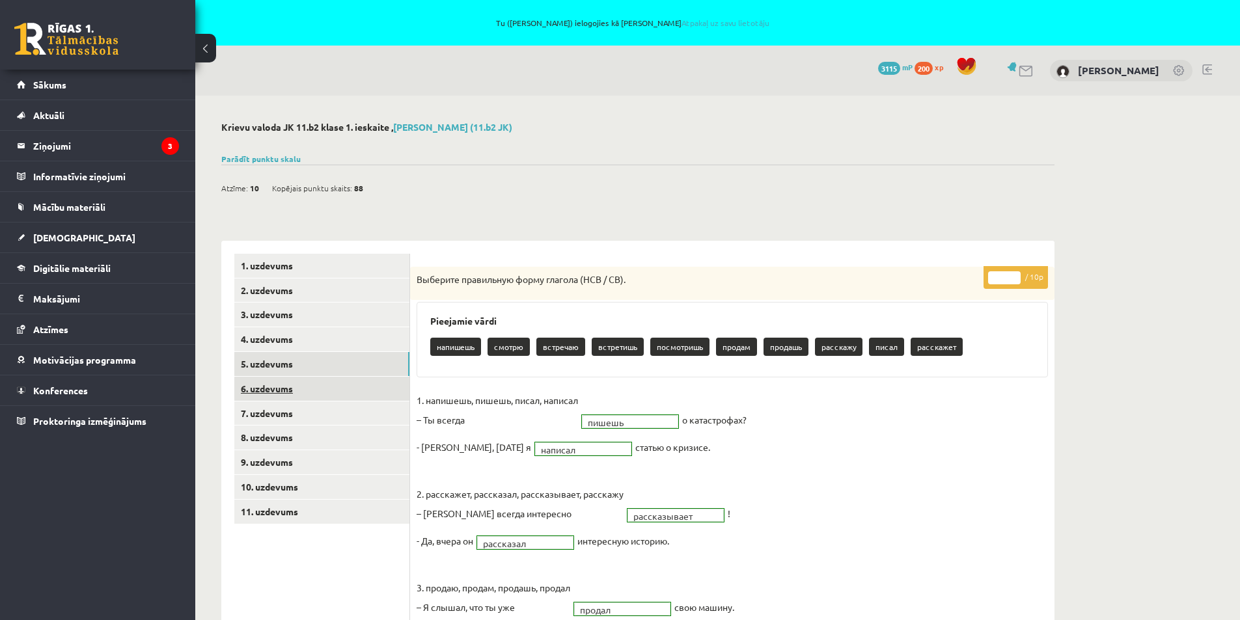
click at [270, 387] on link "6. uzdevums" at bounding box center [321, 389] width 175 height 24
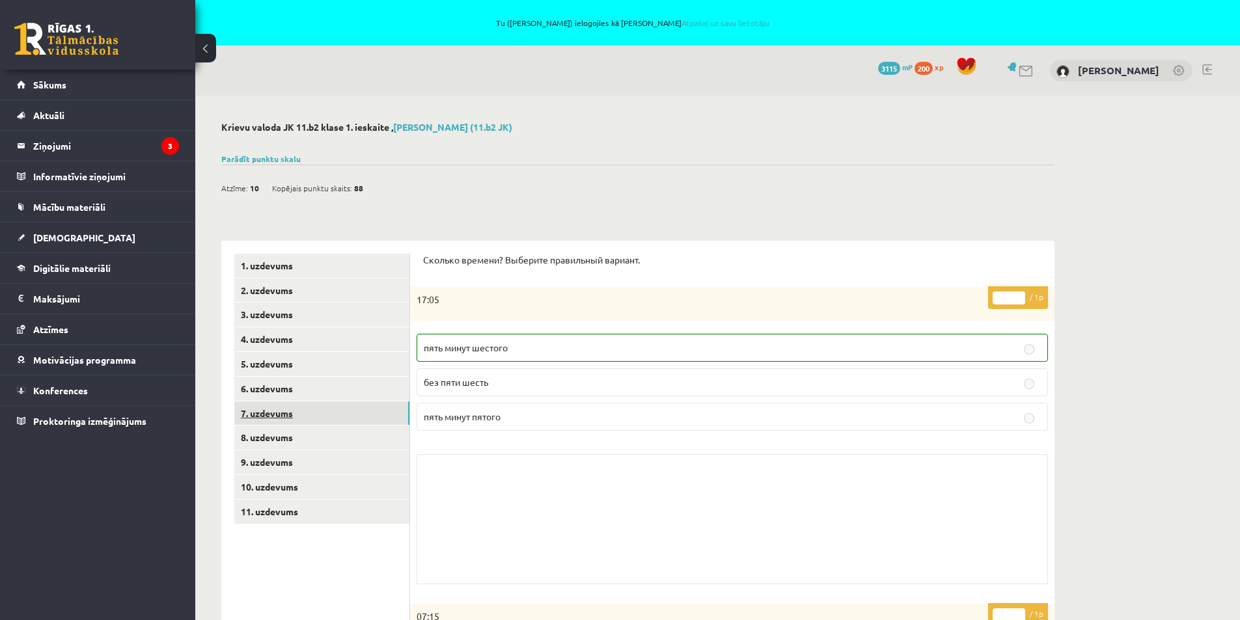
click at [258, 411] on link "7. uzdevums" at bounding box center [321, 414] width 175 height 24
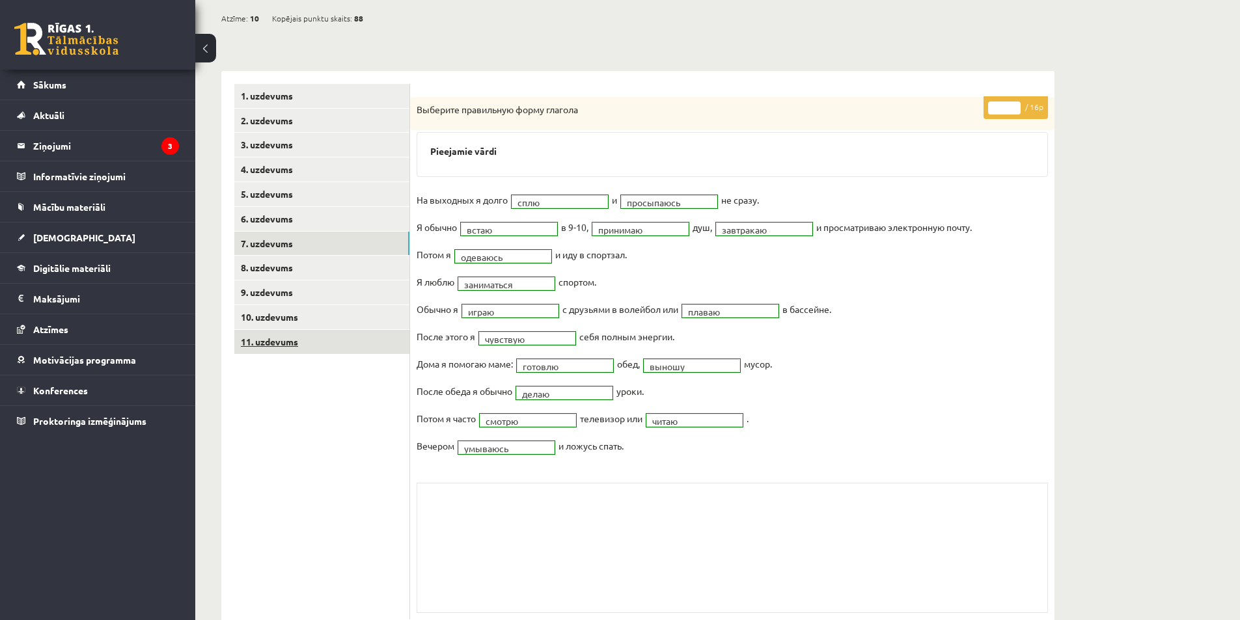
scroll to position [208, 0]
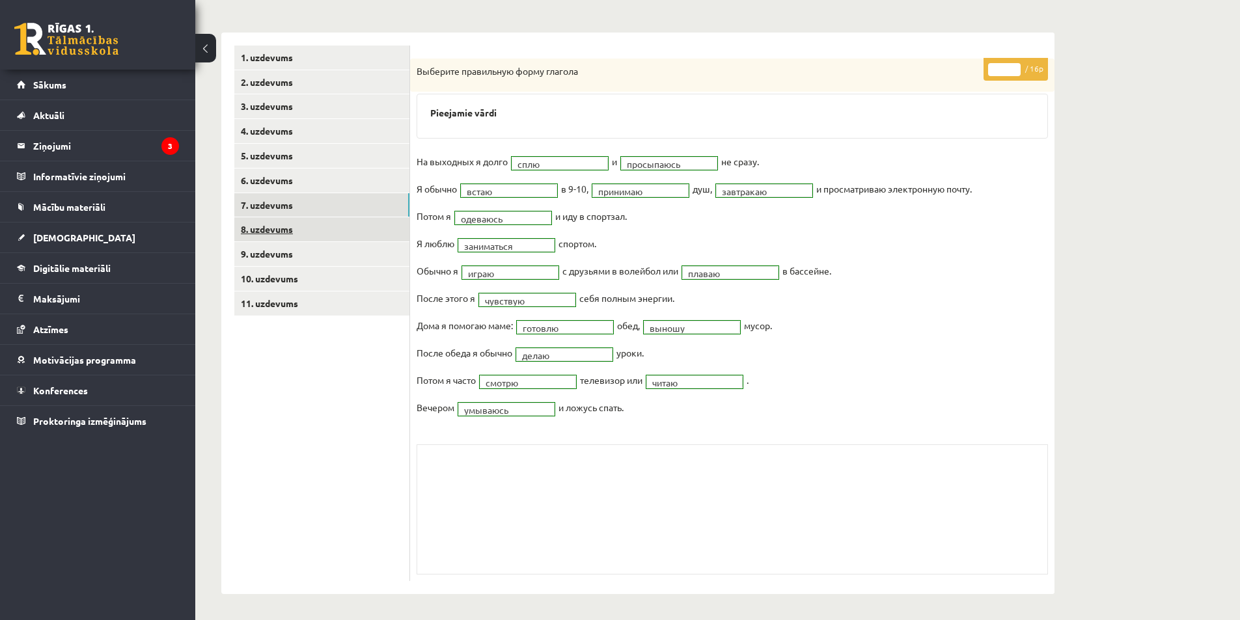
click at [262, 230] on link "8. uzdevums" at bounding box center [321, 229] width 175 height 24
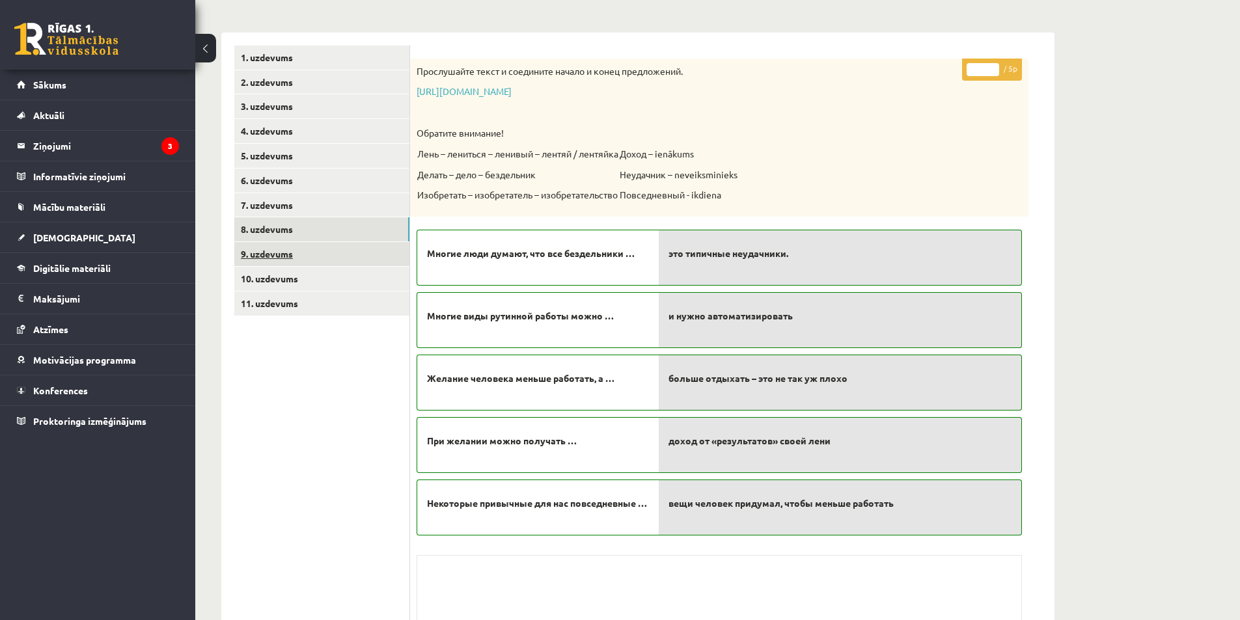
click at [263, 249] on link "9. uzdevums" at bounding box center [321, 254] width 175 height 24
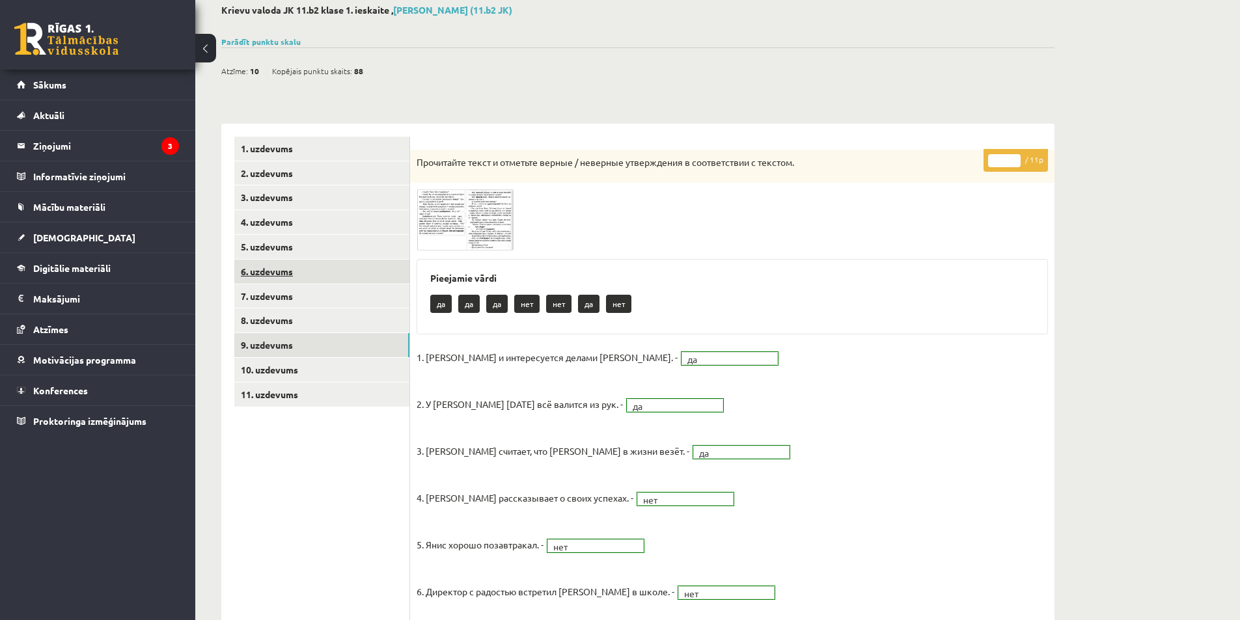
scroll to position [0, 0]
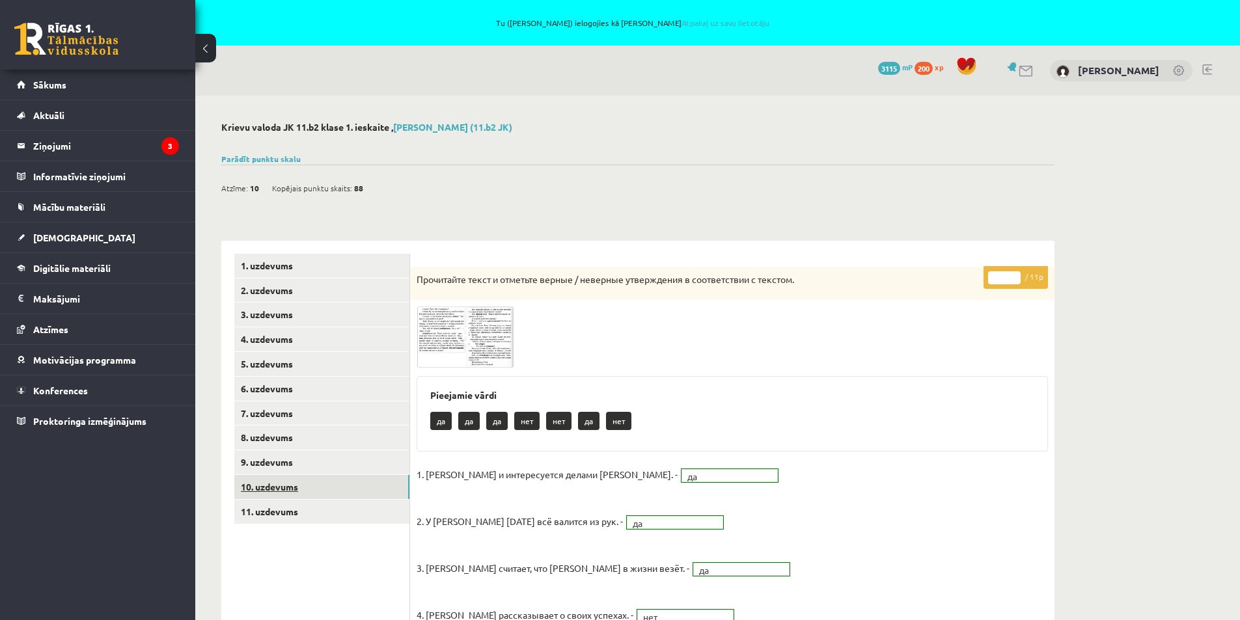
click at [264, 485] on link "10. uzdevums" at bounding box center [321, 487] width 175 height 24
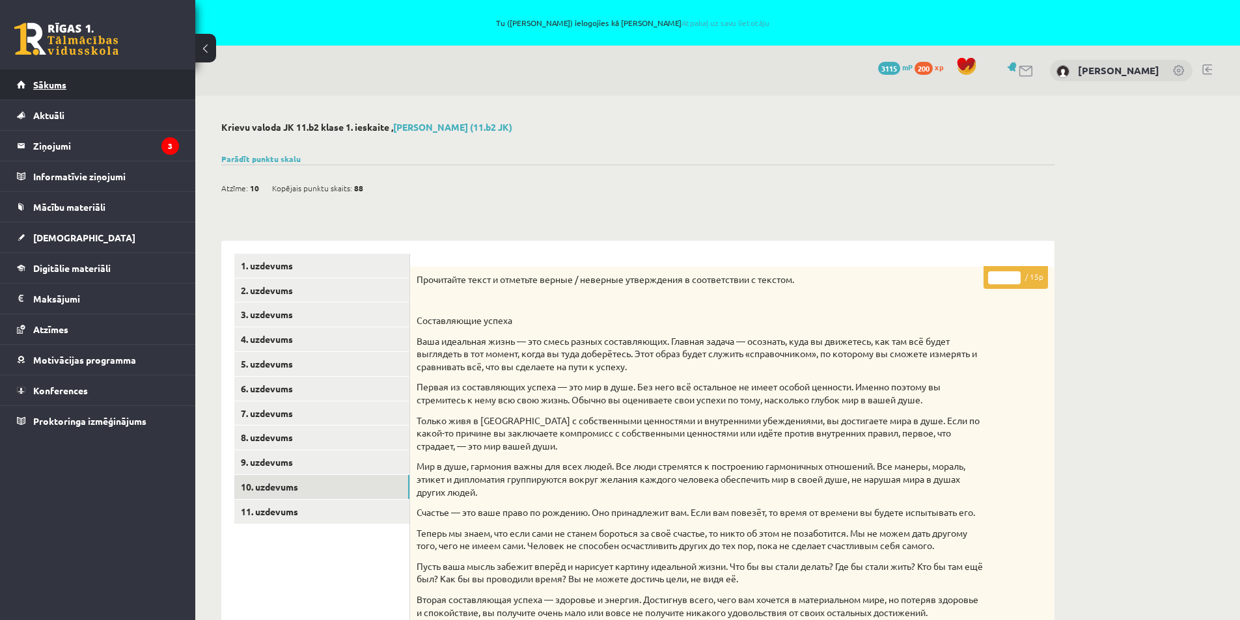
click at [43, 87] on span "Sākums" at bounding box center [49, 85] width 33 height 12
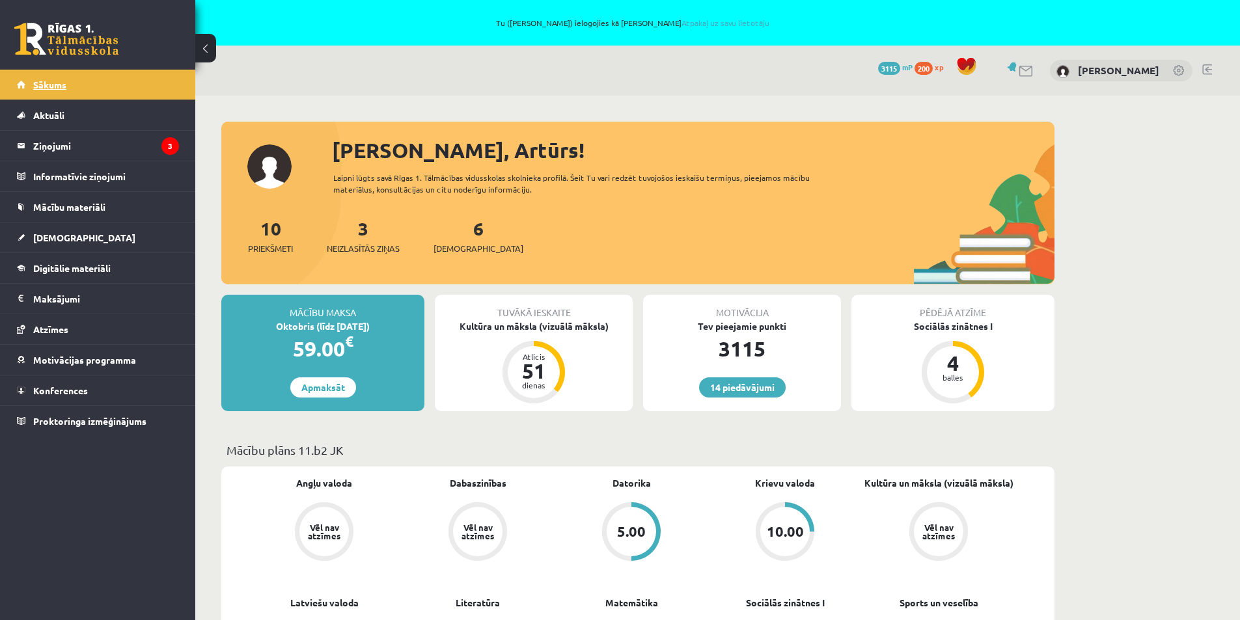
click at [44, 81] on span "Sākums" at bounding box center [49, 85] width 33 height 12
click at [1210, 68] on link at bounding box center [1207, 69] width 10 height 10
